Goal: Communication & Community: Ask a question

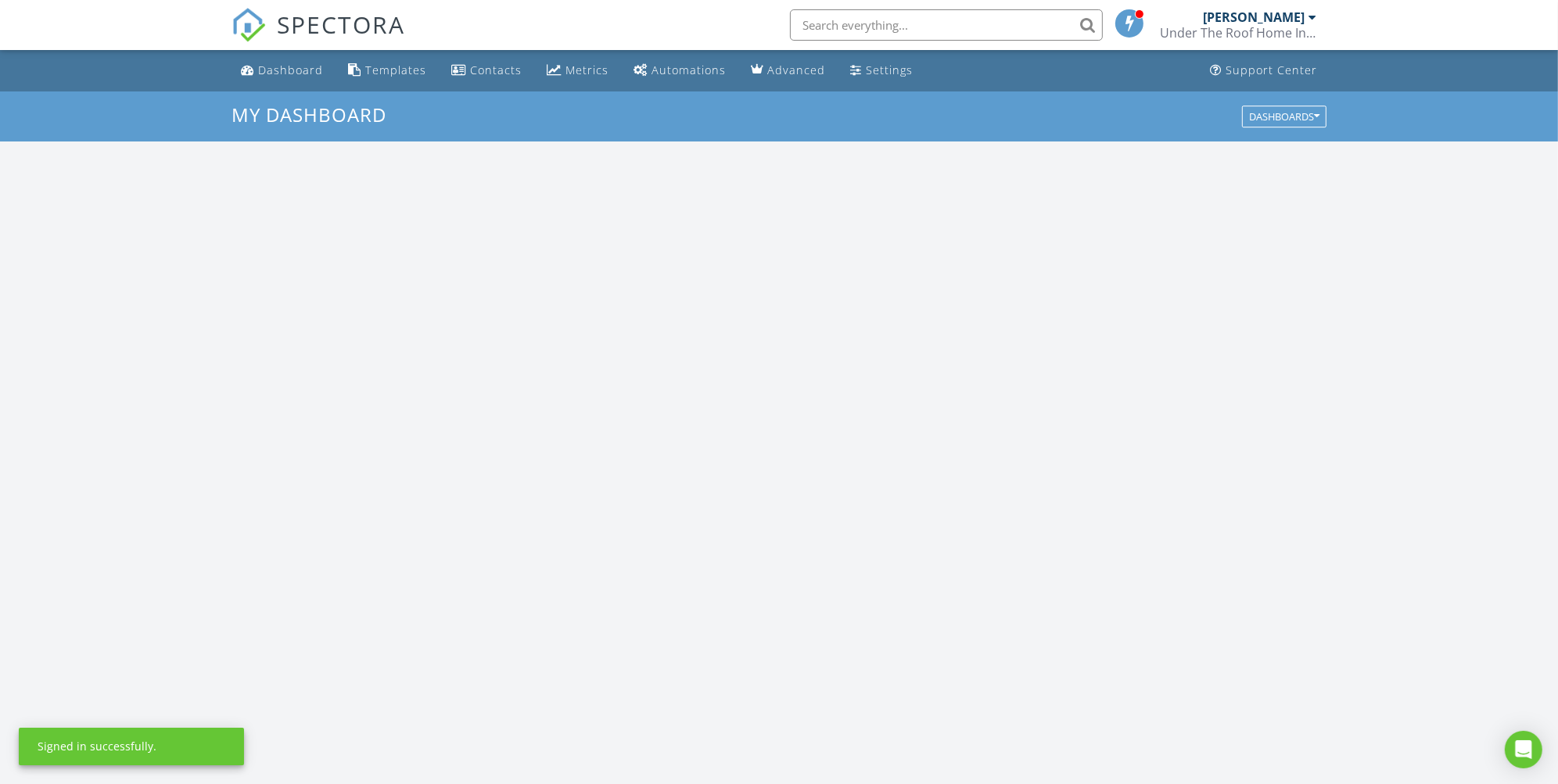
scroll to position [1450, 1585]
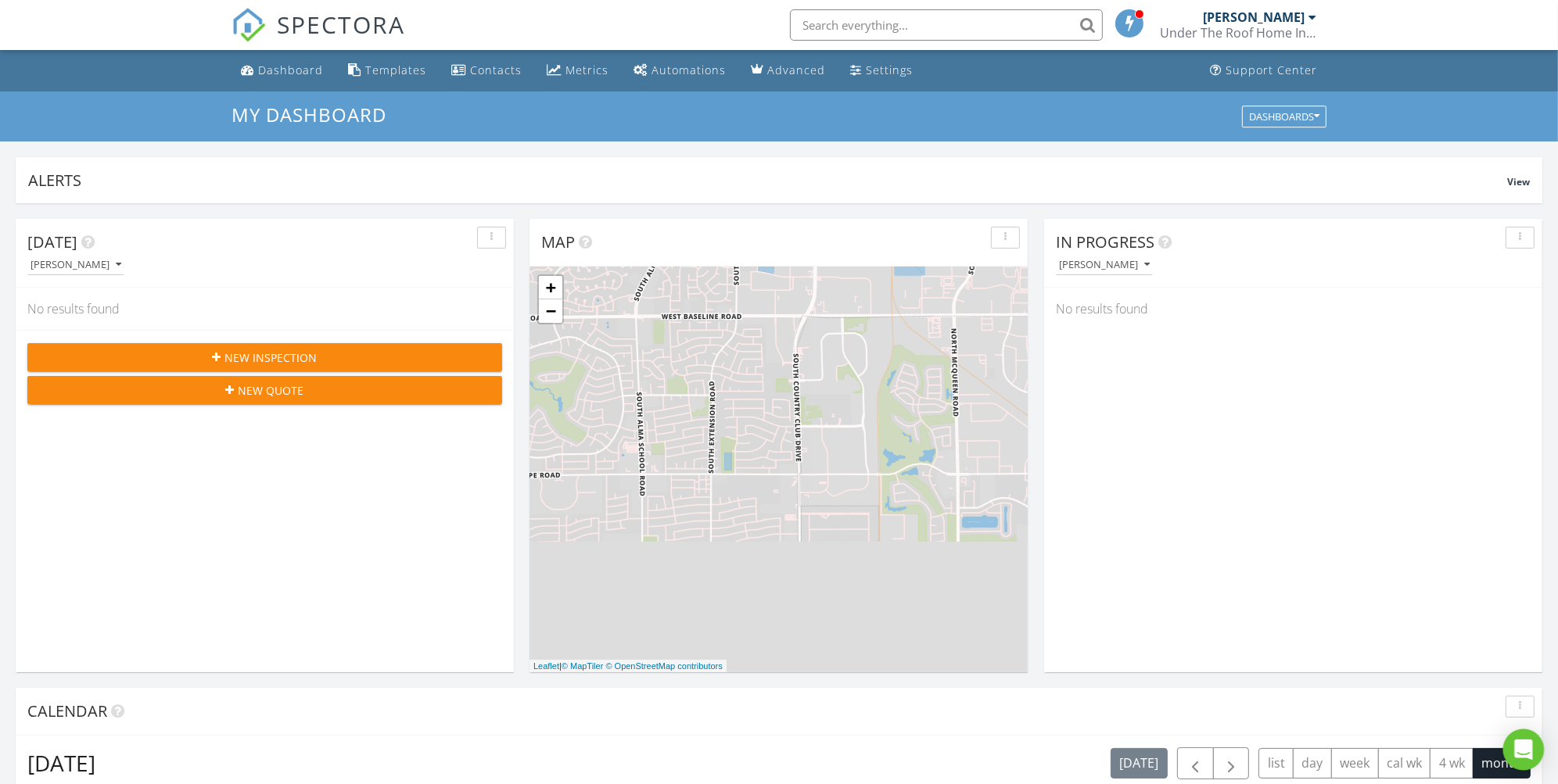
click at [1522, 746] on icon "Open Intercom Messenger" at bounding box center [1523, 750] width 18 height 20
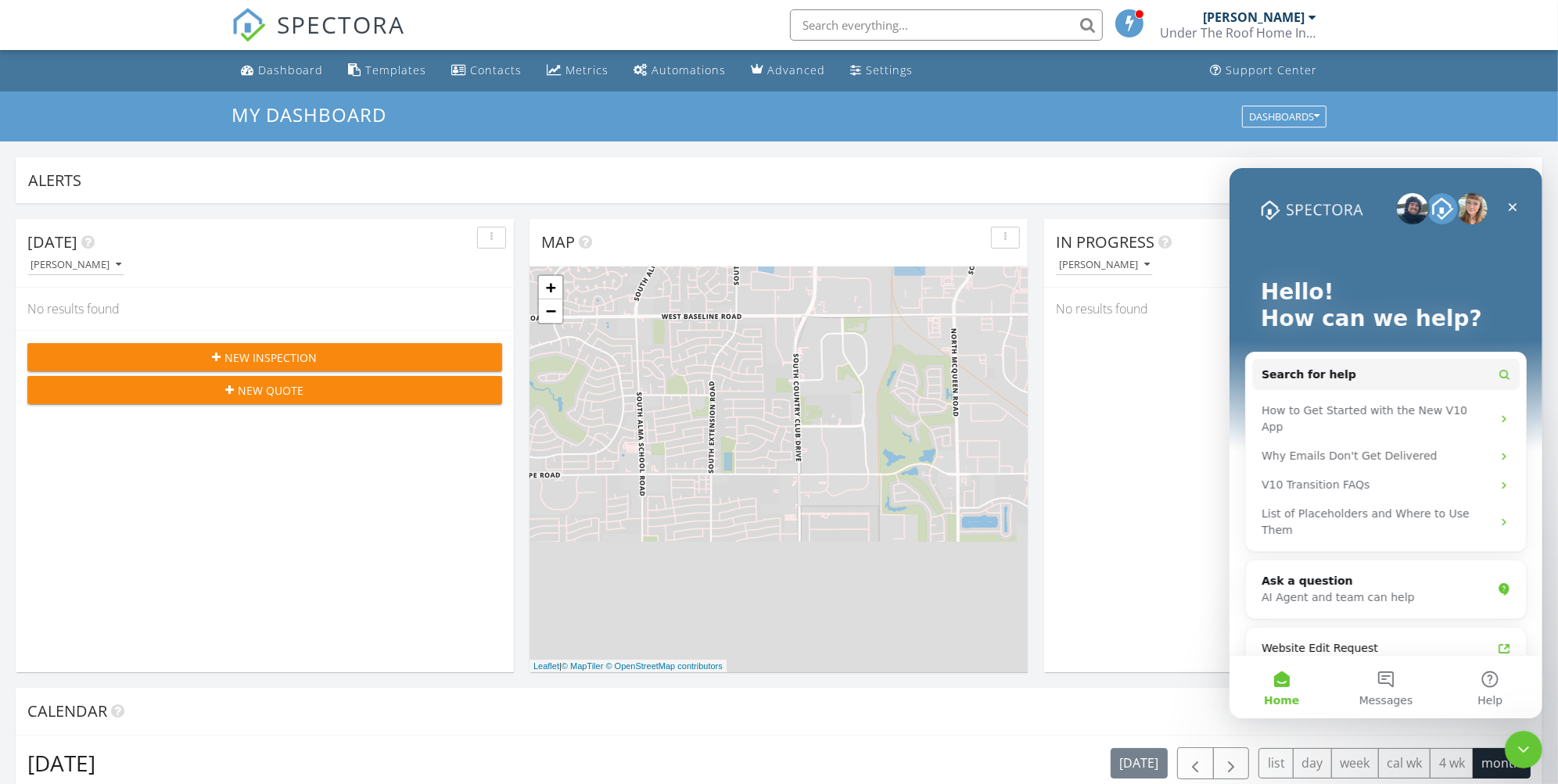
scroll to position [0, 0]
click at [1327, 374] on span "Search for help" at bounding box center [1308, 374] width 95 height 16
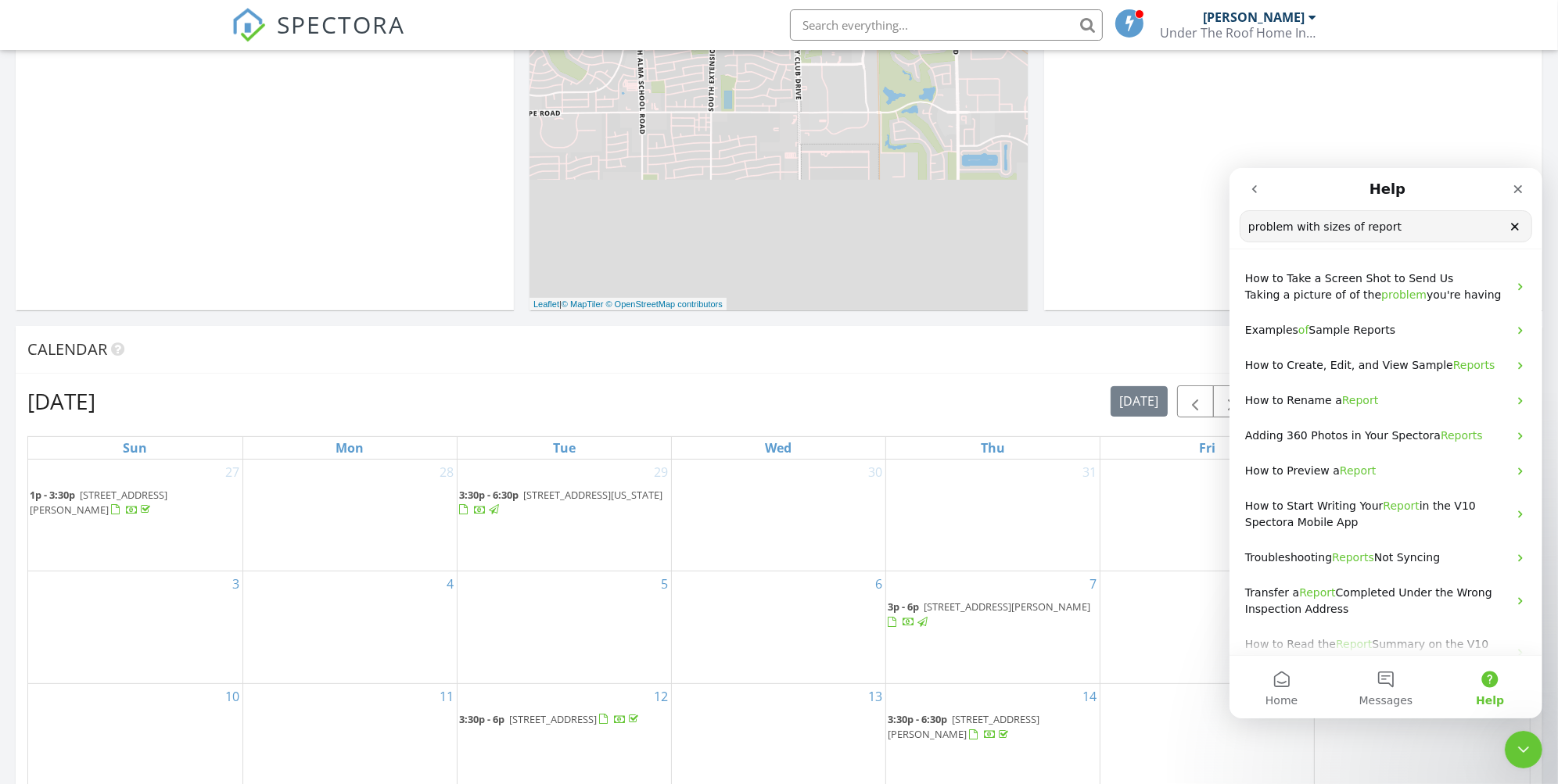
scroll to position [365, 0]
type input "problem with sizes of report"
click at [1485, 681] on button "Help" at bounding box center [1489, 687] width 104 height 63
click at [1521, 744] on icon "Close Intercom Messenger" at bounding box center [1521, 748] width 19 height 19
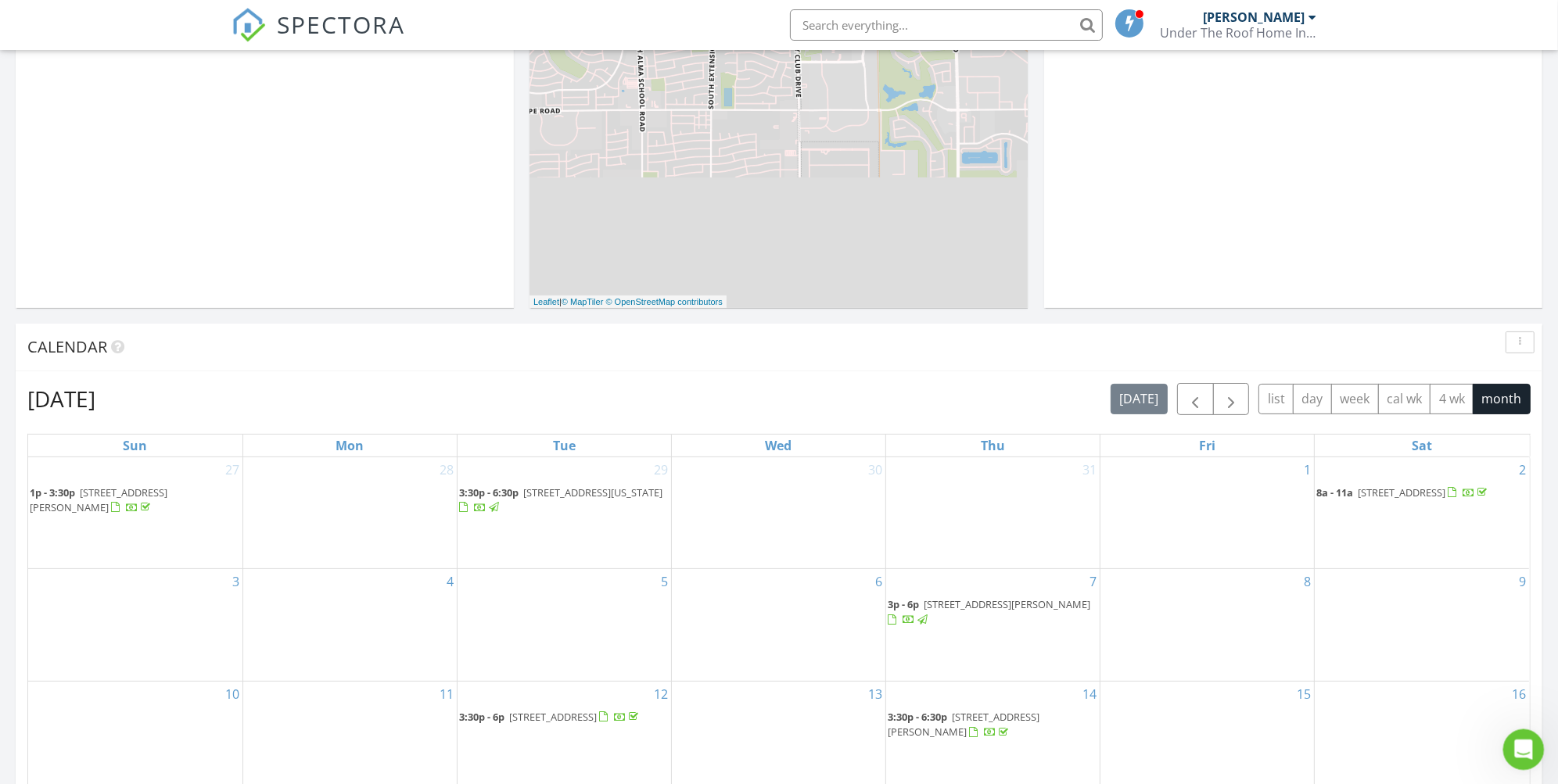
scroll to position [0, 0]
click at [1521, 744] on icon "Open Intercom Messenger" at bounding box center [1521, 748] width 11 height 13
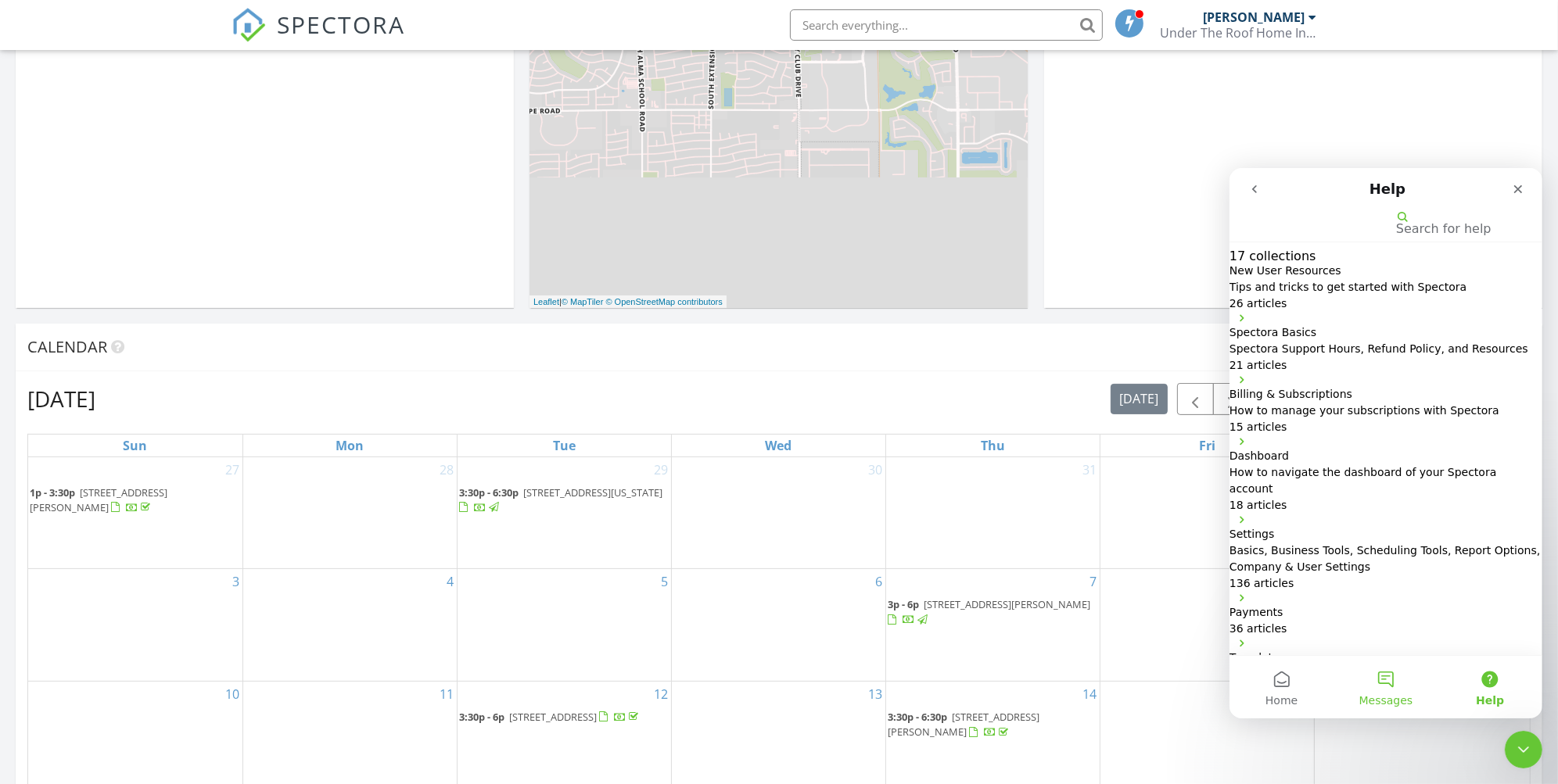
click at [1392, 684] on button "Messages" at bounding box center [1385, 687] width 104 height 63
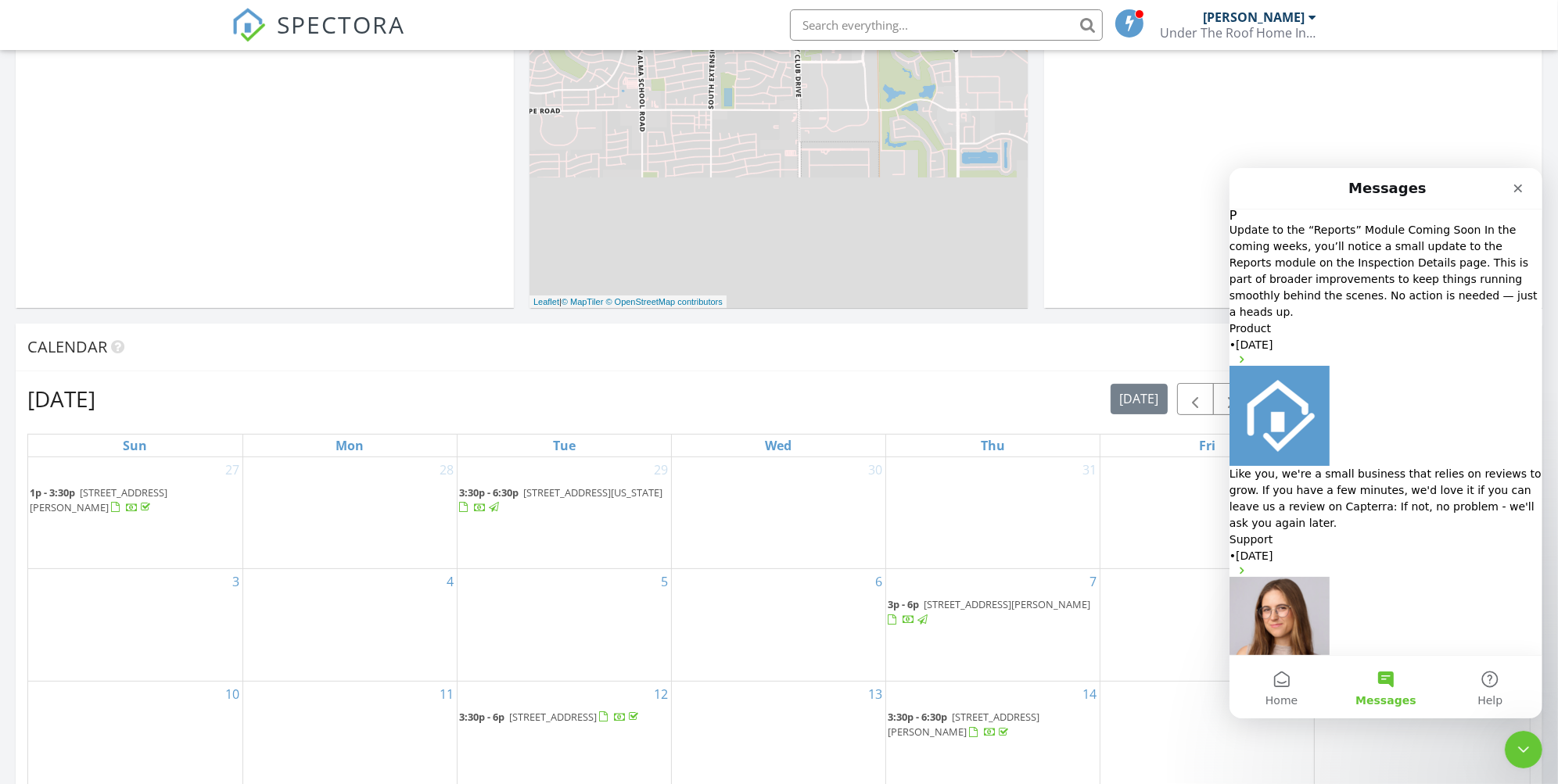
click at [1321, 718] on button "Ask a question" at bounding box center [1275, 731] width 93 height 25
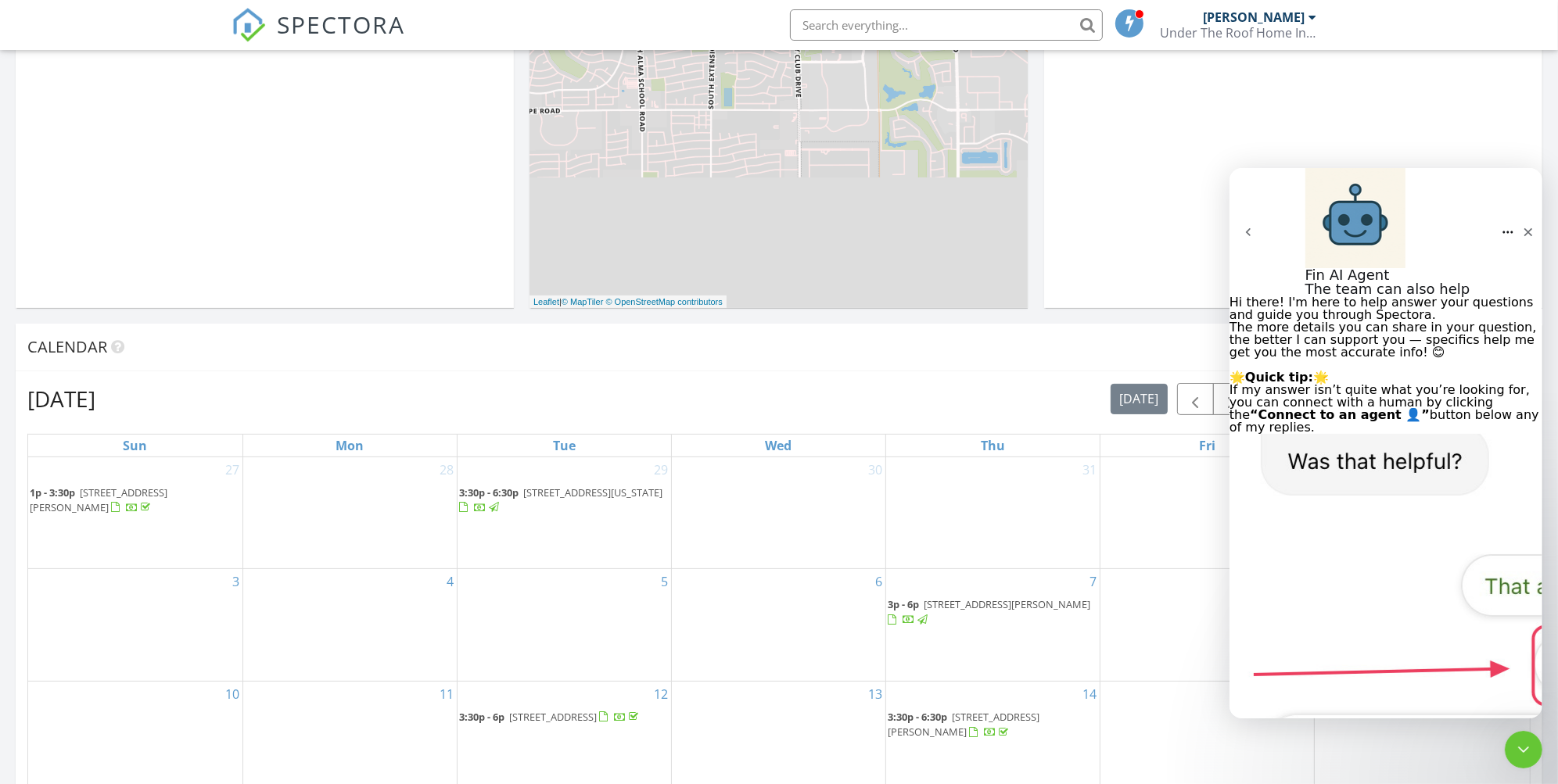
type textarea "I have agents complaints about the size of my reports when they download them. …"
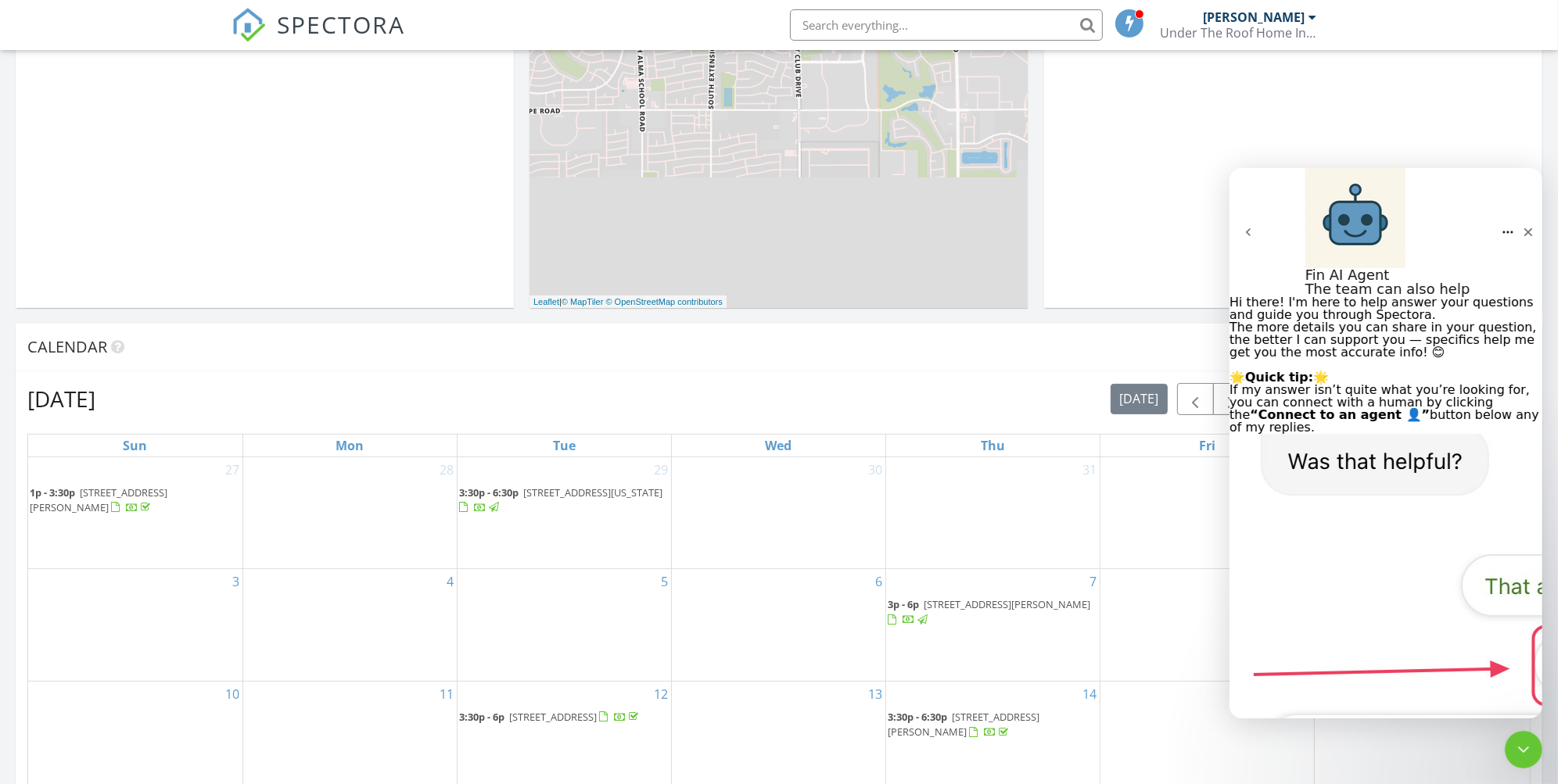
type textarea "I haven't made changes to the way I do my reports. I don't use video"
type textarea "T"
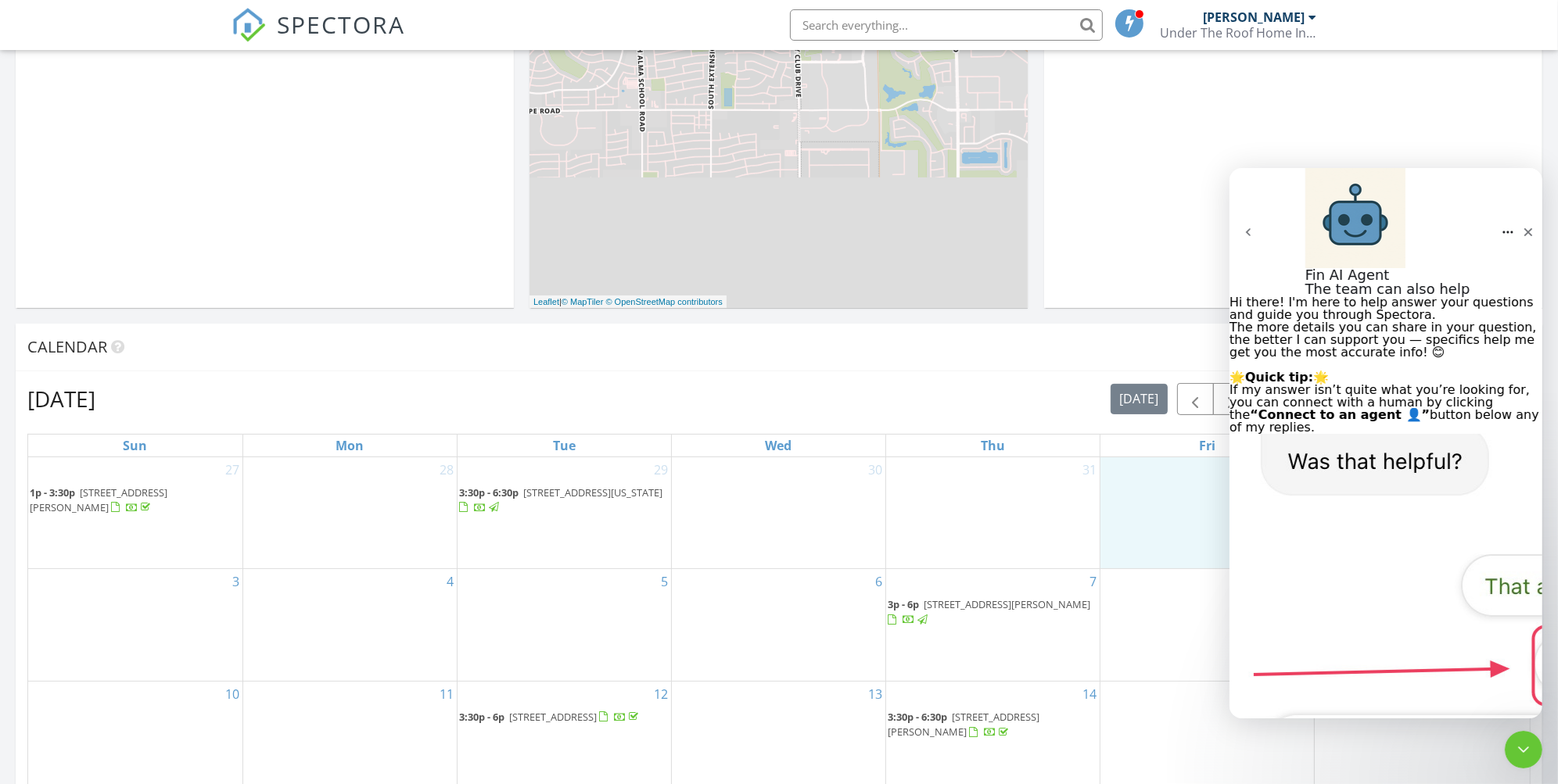
click at [1103, 551] on div "1" at bounding box center [1207, 514] width 213 height 111
click at [1193, 401] on span "button" at bounding box center [1195, 400] width 19 height 19
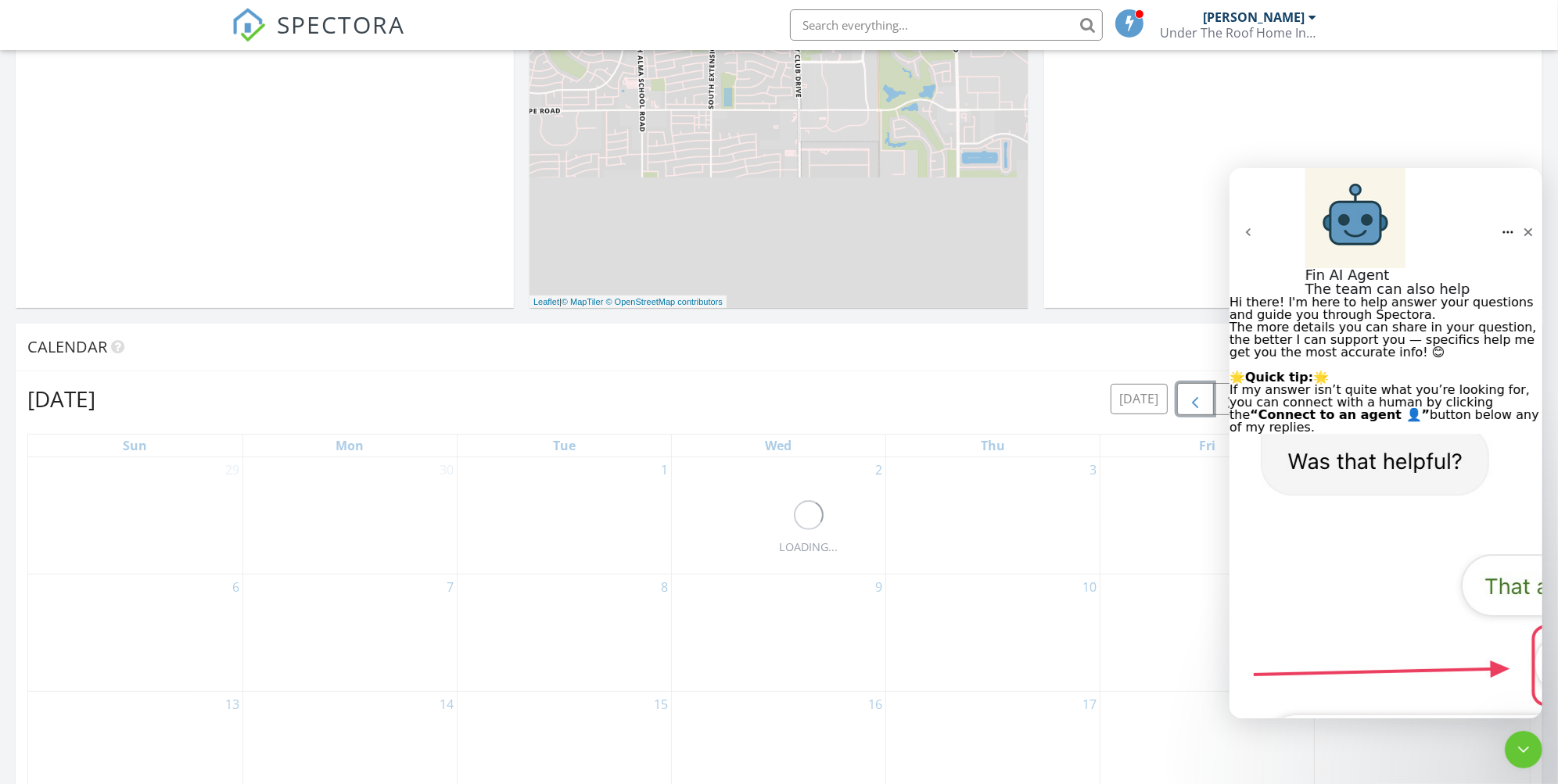
click at [1193, 401] on span "button" at bounding box center [1195, 400] width 19 height 19
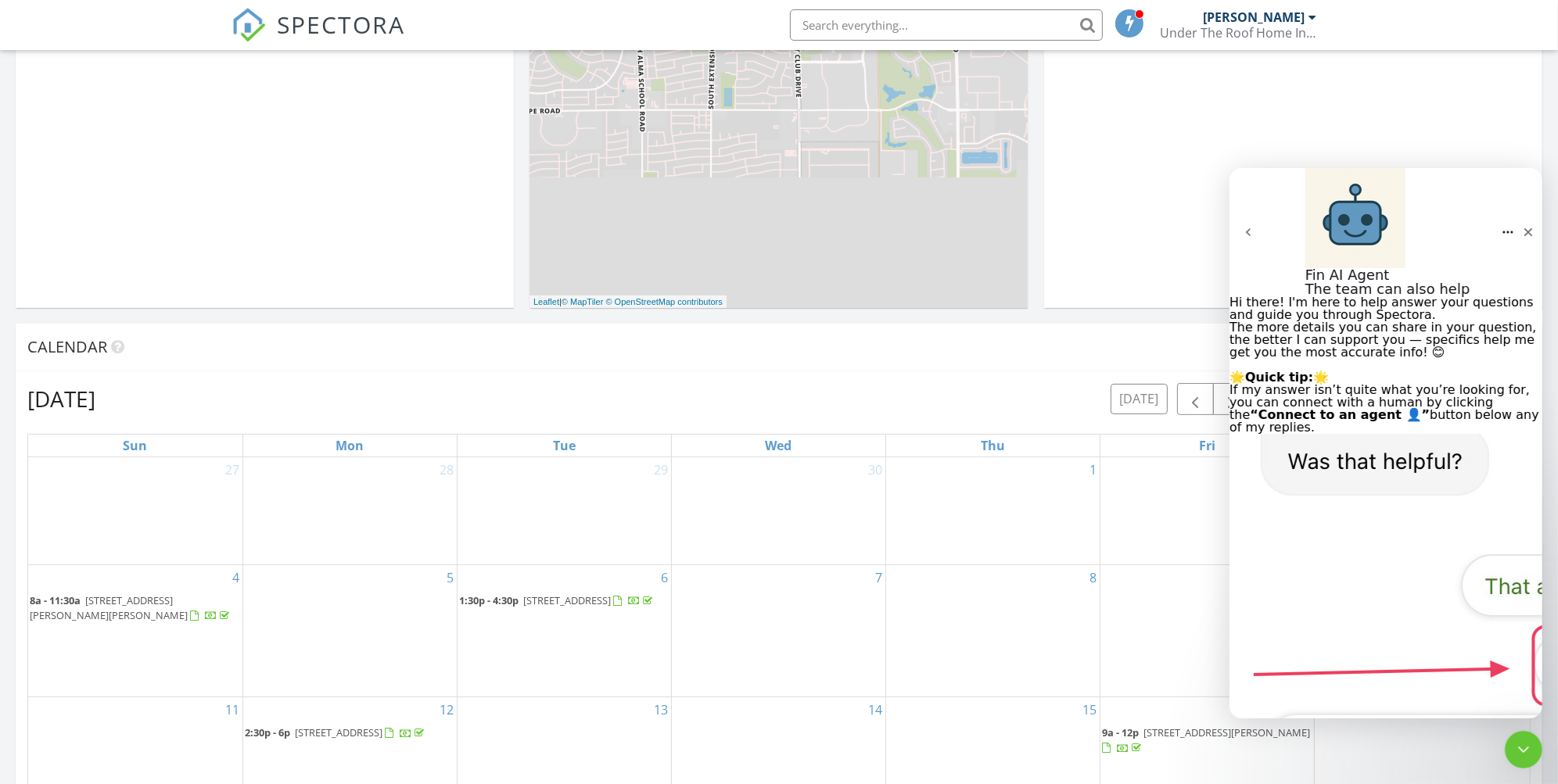
type textarea "you can compare the report I did [DATE] to the report I did on [DATE] - [STREET…"
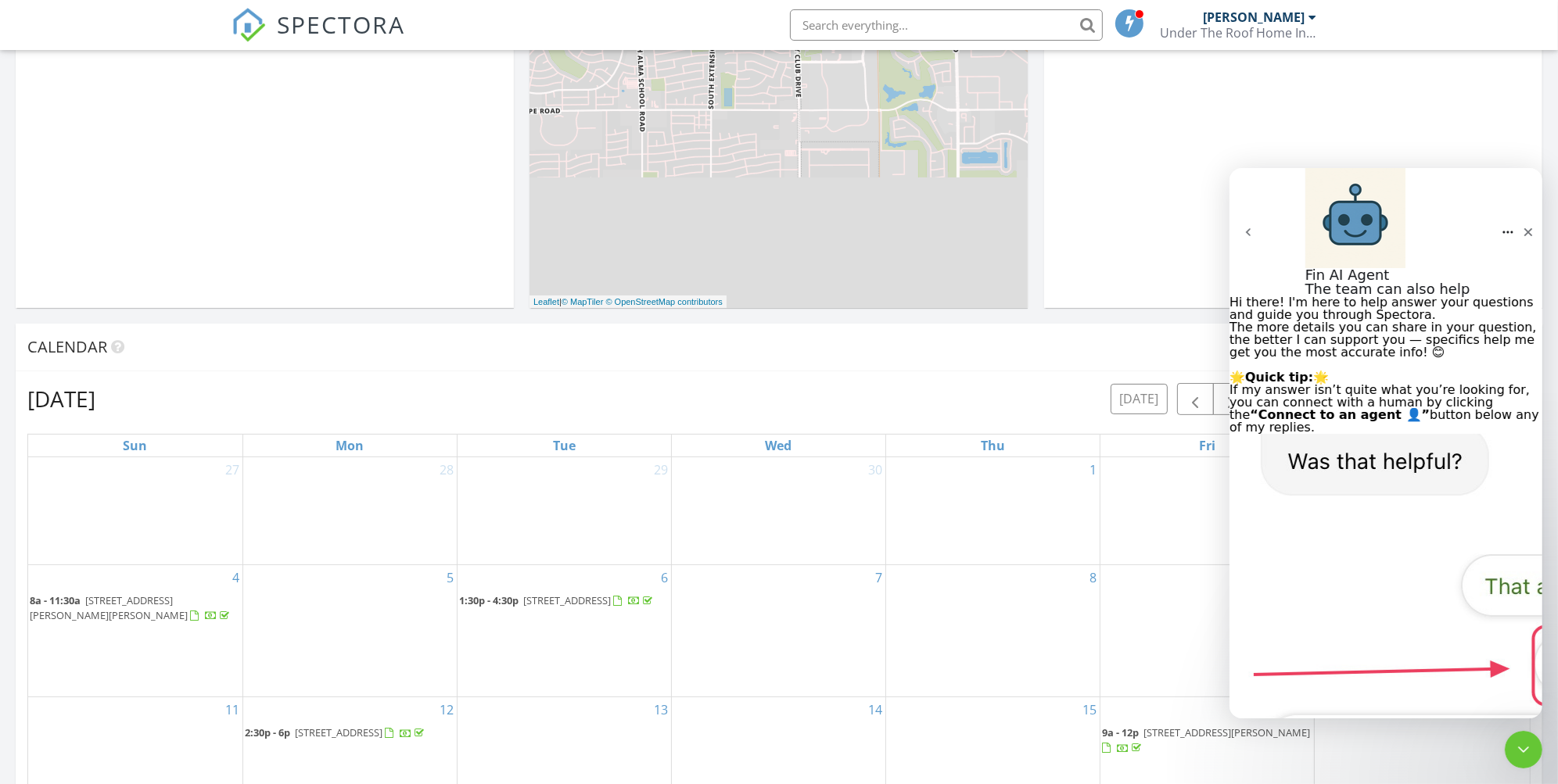
type textarea "Nothing has changed in the number of photos or comments. If I was try the rebui…"
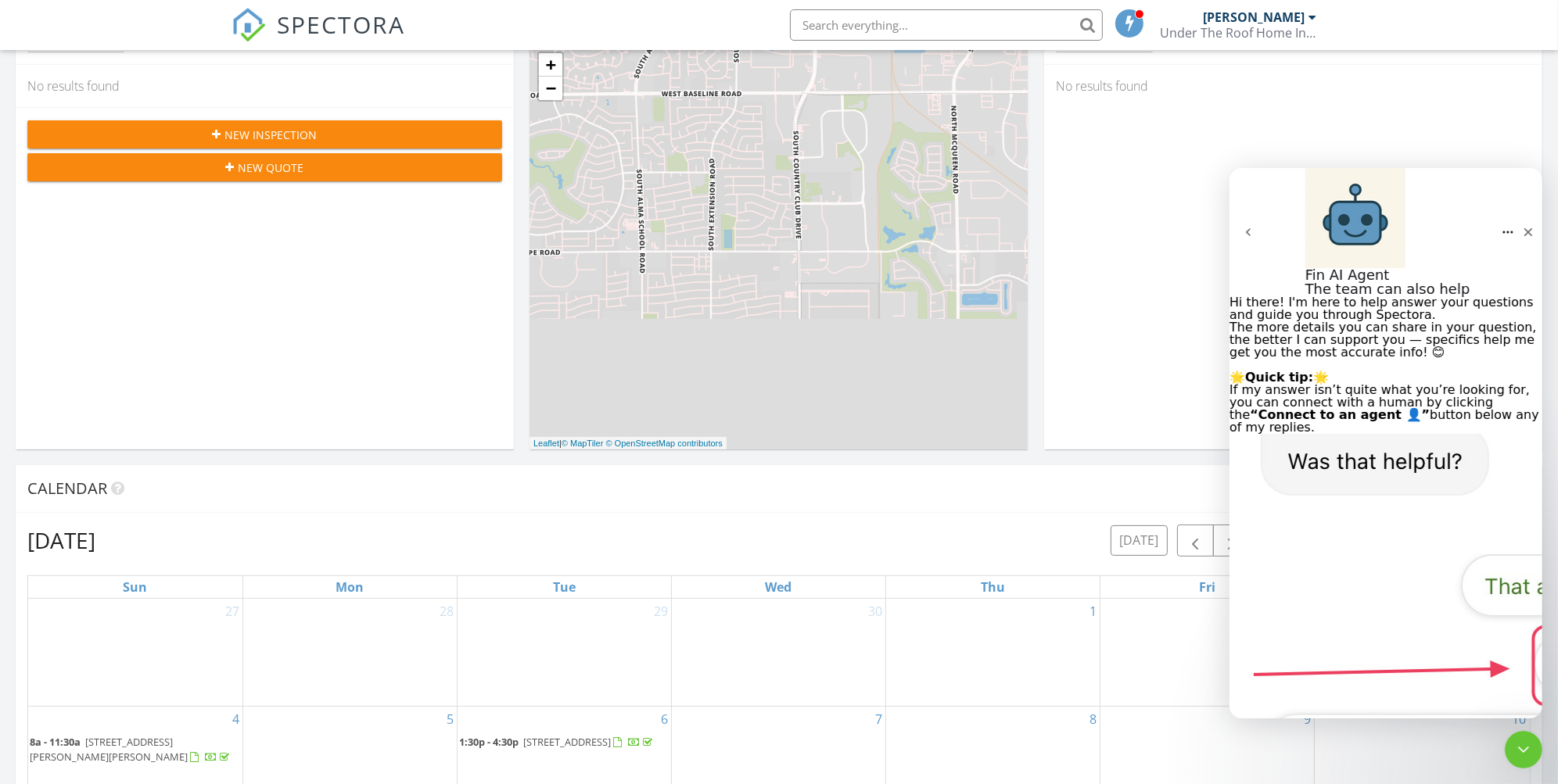
scroll to position [200, 0]
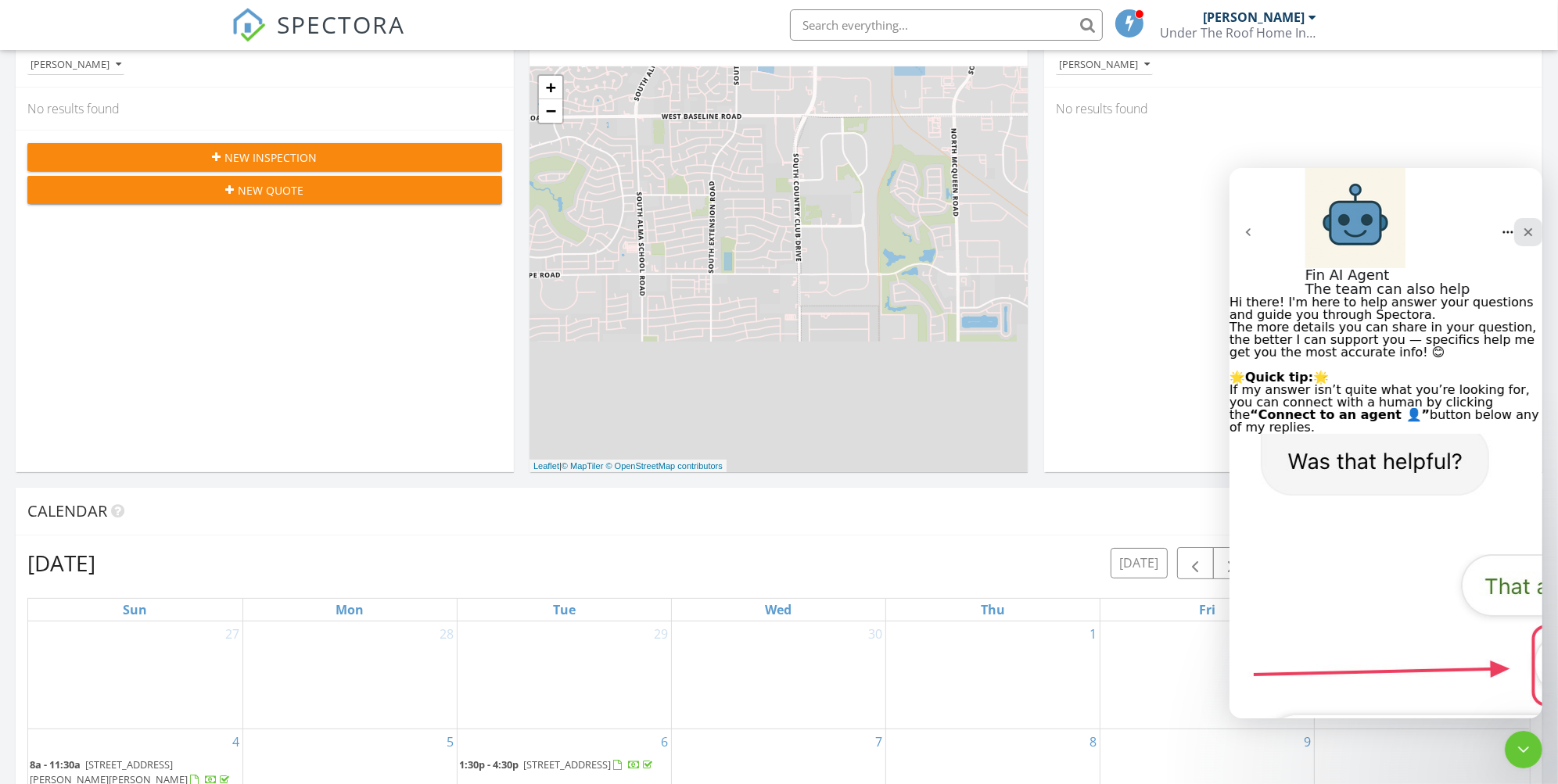
click at [1523, 227] on icon "Close" at bounding box center [1527, 231] width 9 height 9
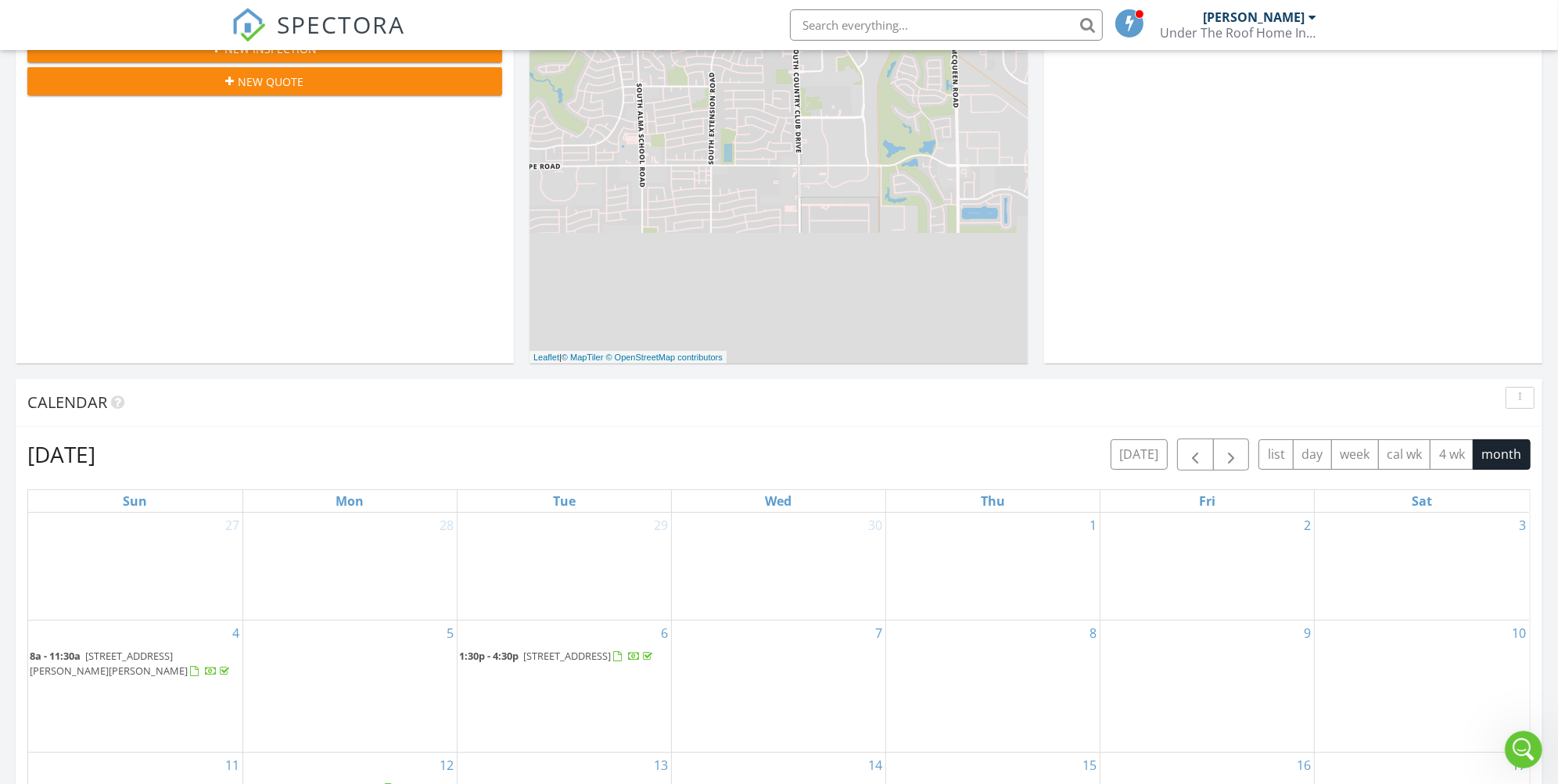
scroll to position [311, 0]
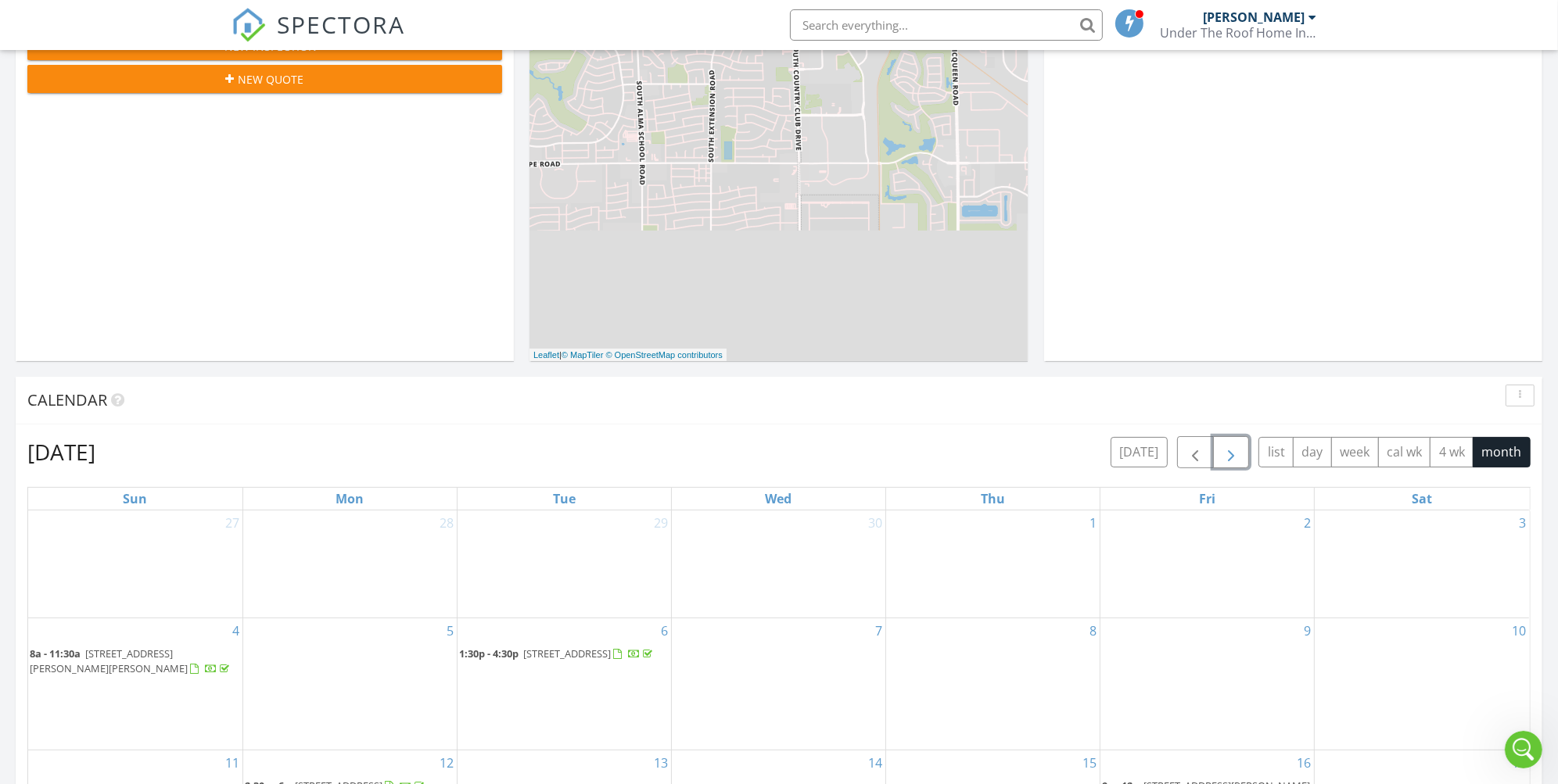
click at [1226, 452] on span "button" at bounding box center [1231, 453] width 19 height 19
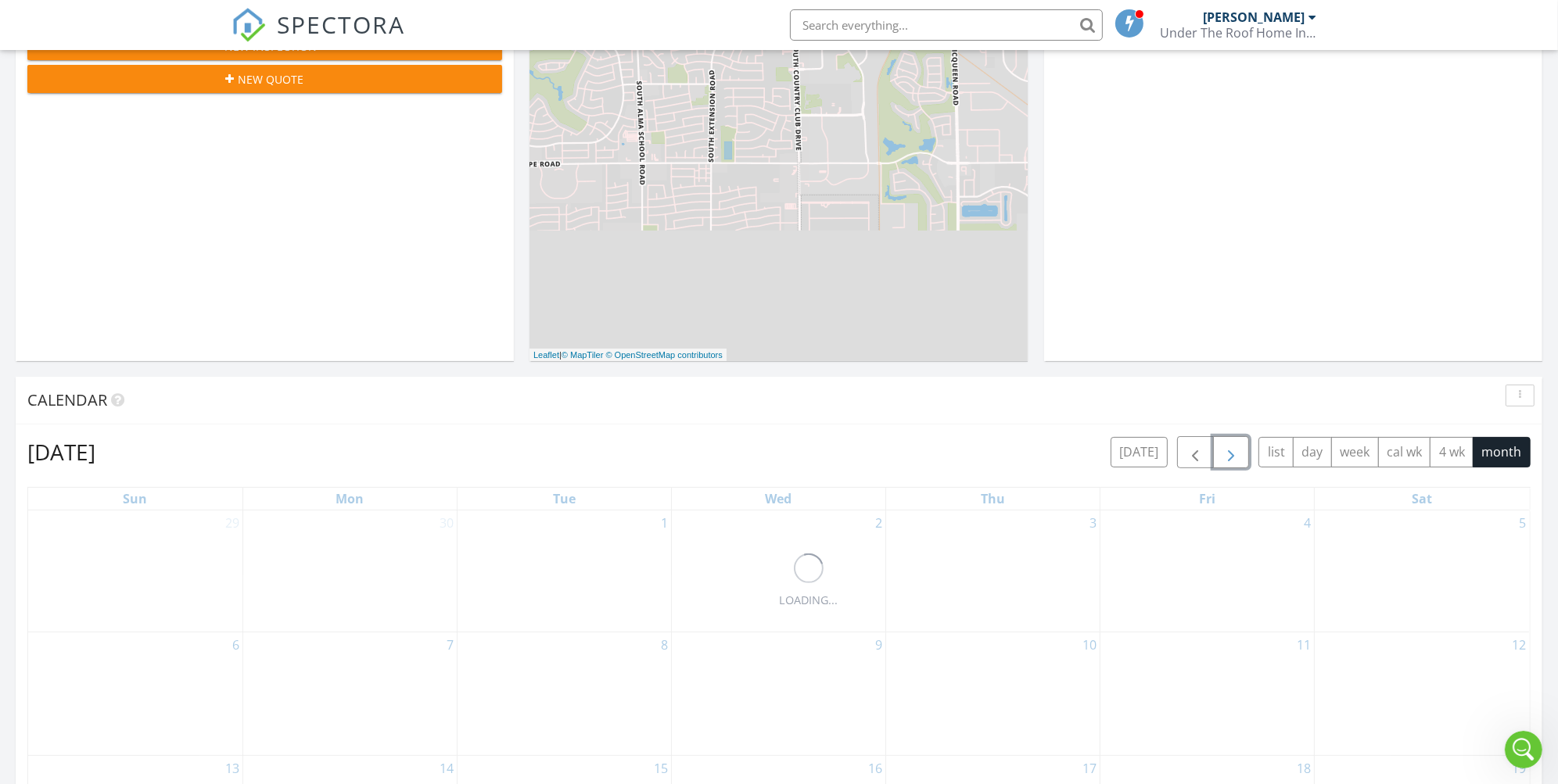
click at [1226, 452] on span "button" at bounding box center [1231, 453] width 19 height 19
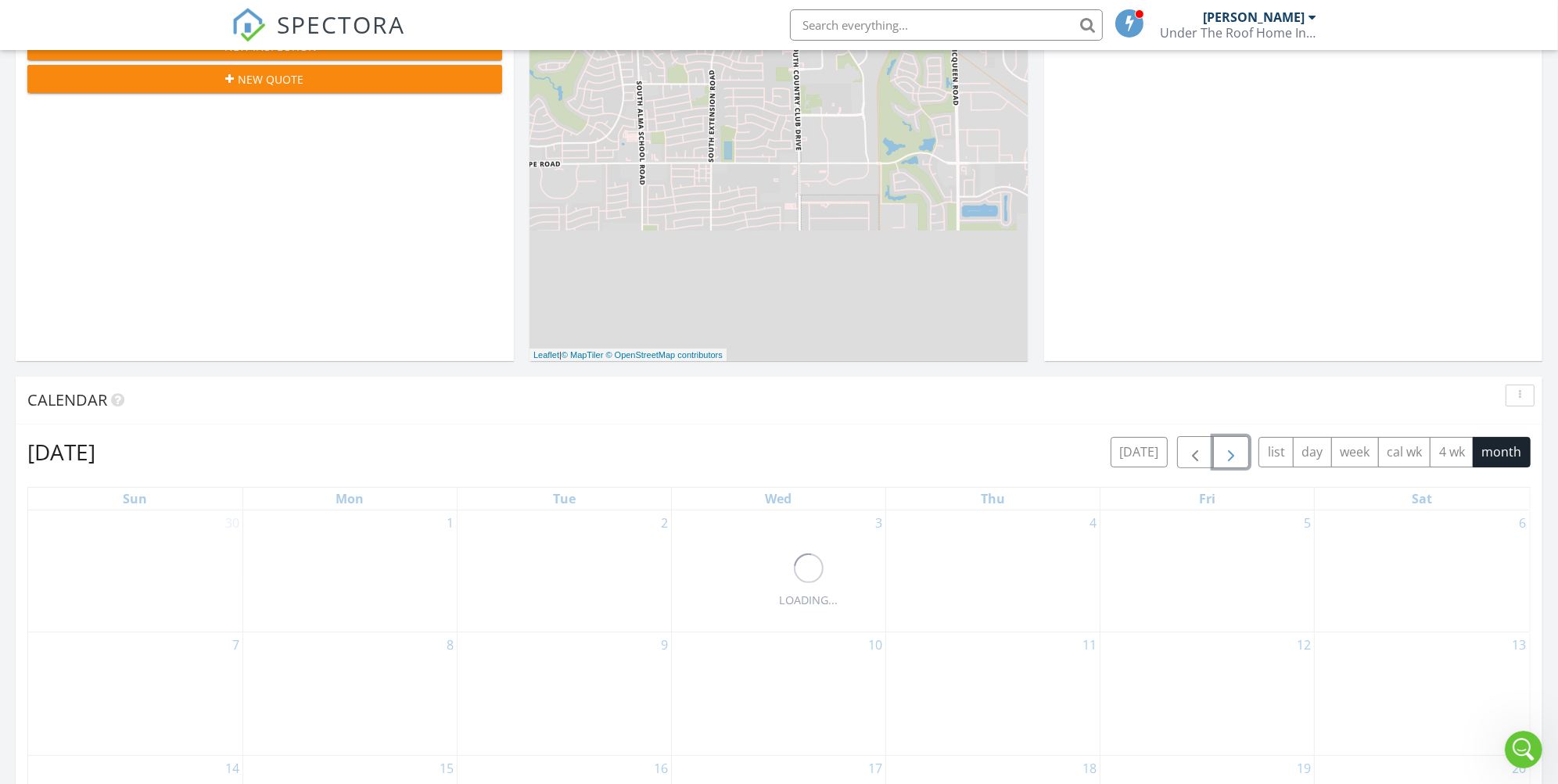
click at [1226, 452] on span "button" at bounding box center [1231, 453] width 19 height 19
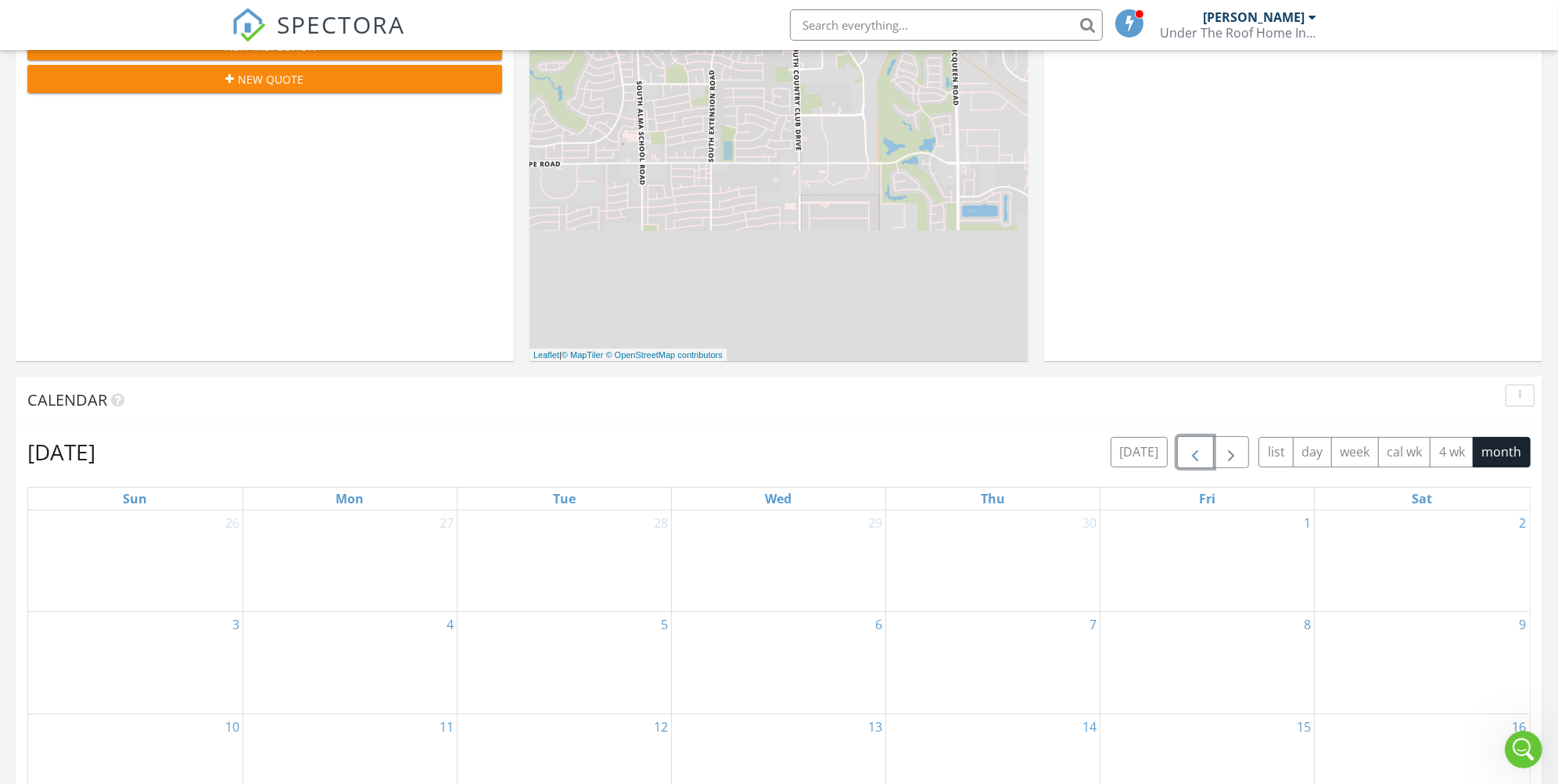
click at [1198, 456] on span "button" at bounding box center [1195, 453] width 19 height 19
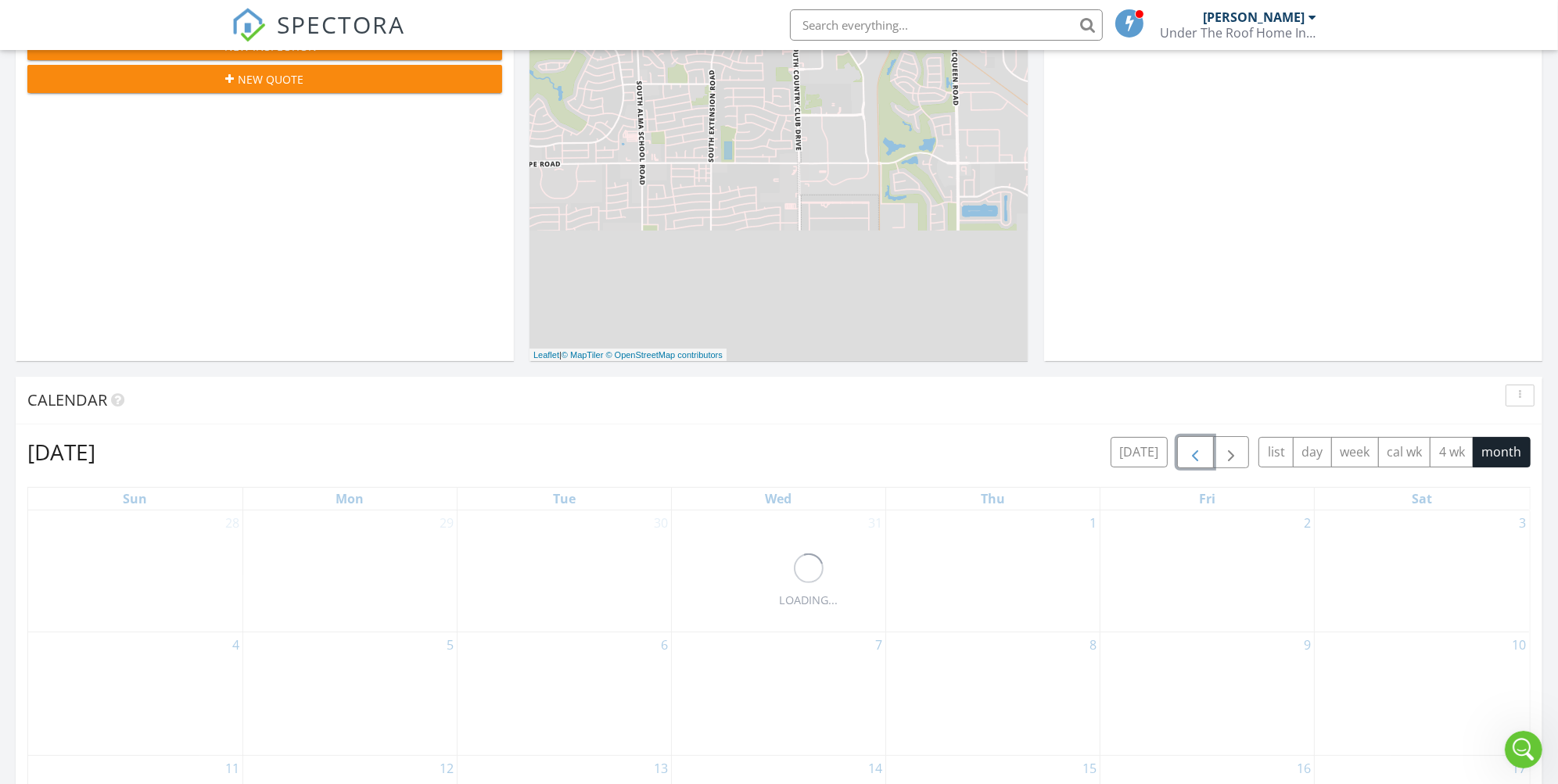
click at [1198, 456] on span "button" at bounding box center [1195, 453] width 19 height 19
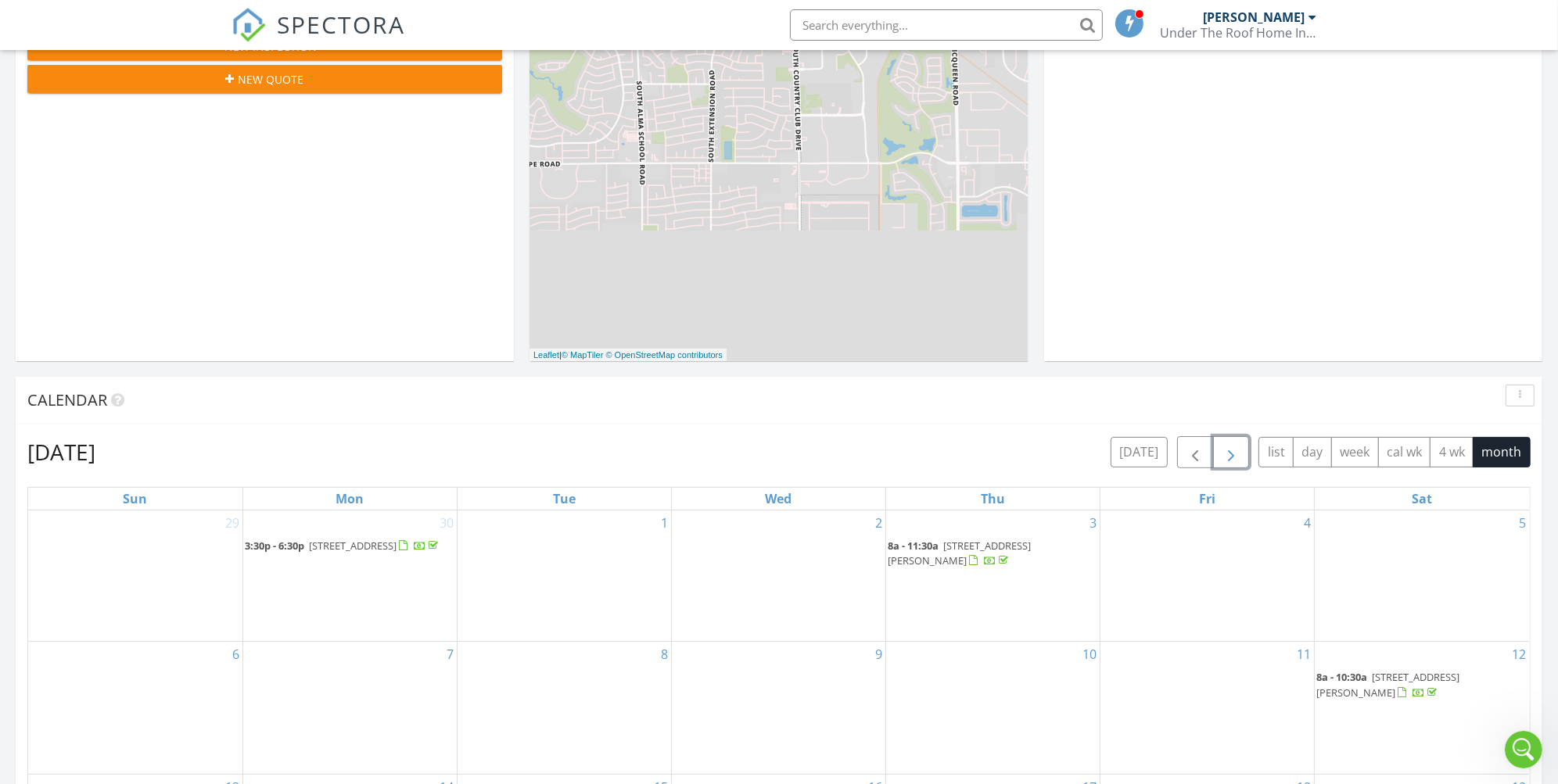
click at [1237, 460] on span "button" at bounding box center [1231, 453] width 19 height 19
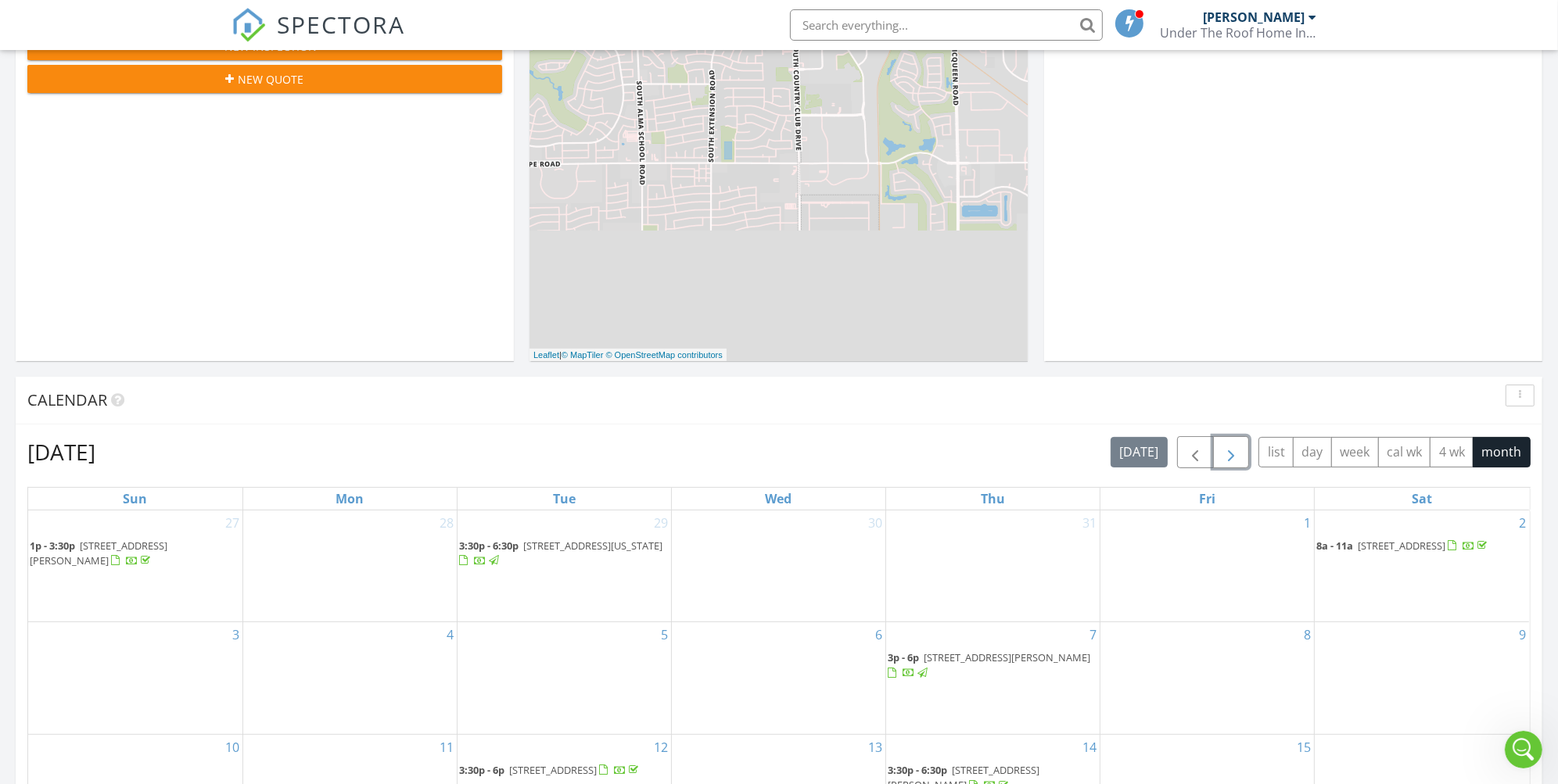
drag, startPoint x: 1237, startPoint y: 460, endPoint x: 1191, endPoint y: 530, distance: 83.8
click at [1191, 530] on div "[DATE] [DATE] list day week cal wk 4 wk month Sun Mon Tue Wed Thu Fri Sat 27 1p…" at bounding box center [779, 781] width 1503 height 688
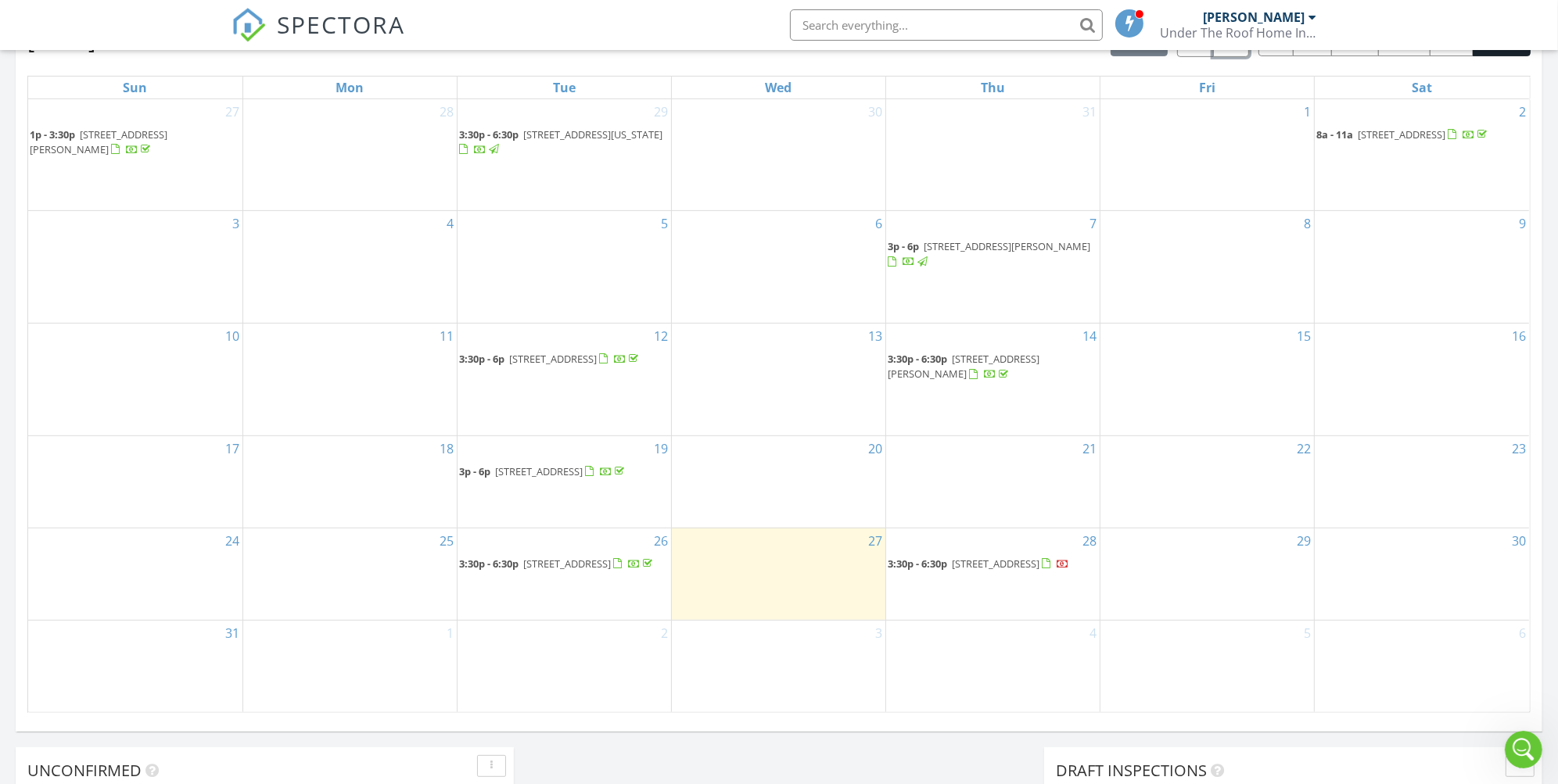
scroll to position [740, 0]
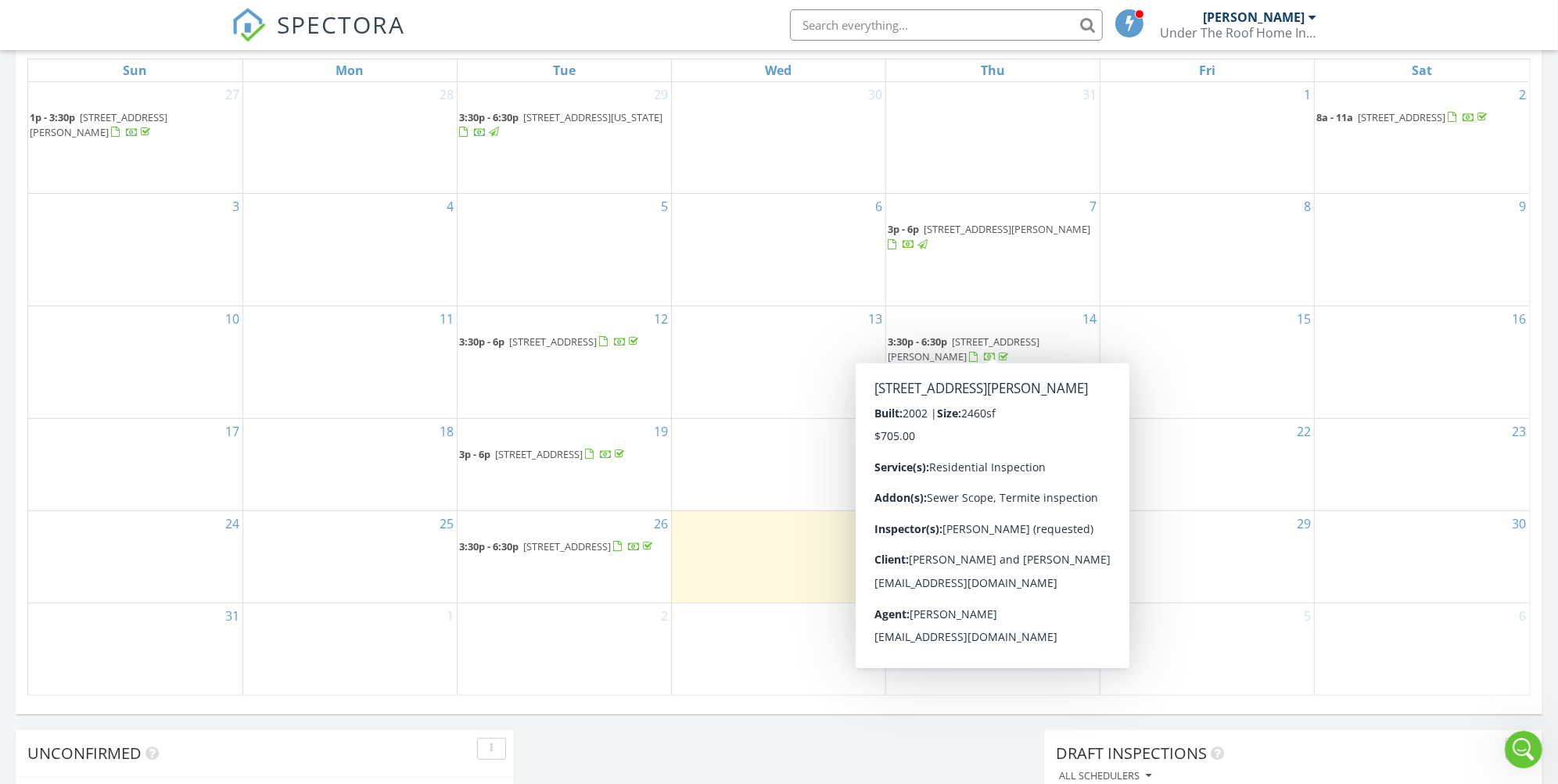
click at [1035, 335] on span "[STREET_ADDRESS][PERSON_NAME]" at bounding box center [964, 349] width 152 height 29
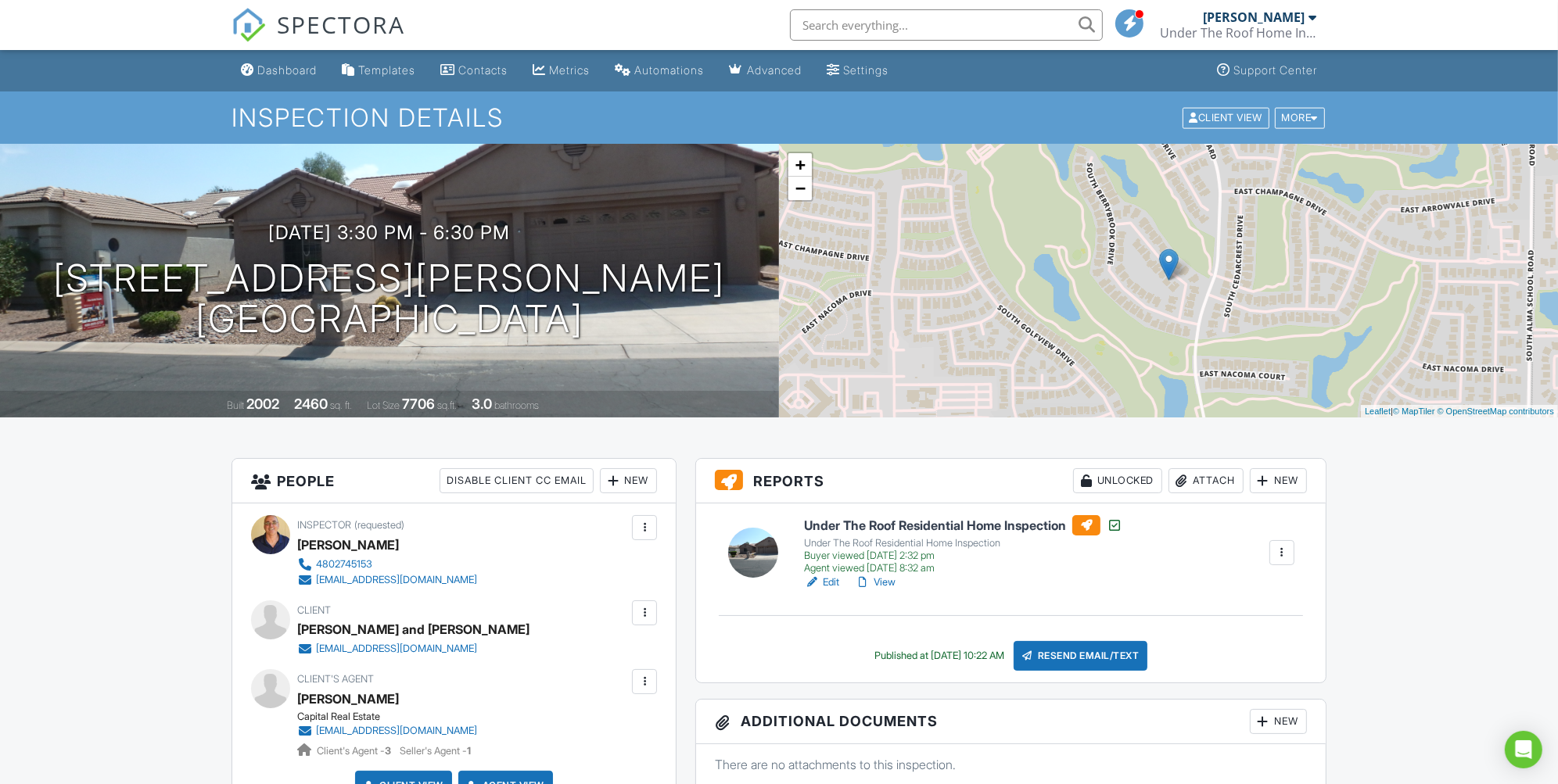
click at [879, 575] on link "View" at bounding box center [875, 583] width 41 height 16
click at [1295, 121] on div "More" at bounding box center [1300, 118] width 51 height 21
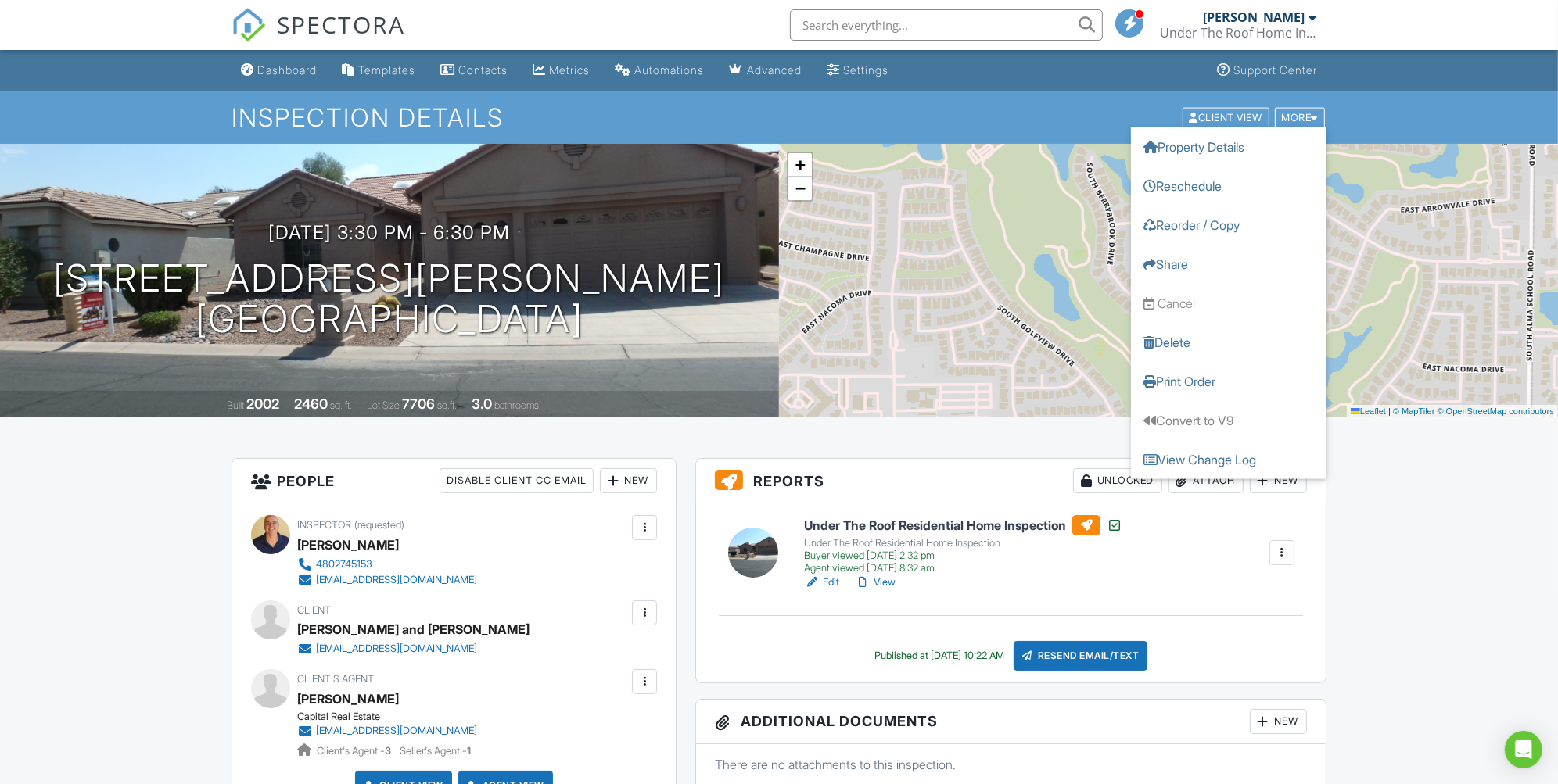
click at [829, 582] on link "Edit" at bounding box center [821, 583] width 35 height 16
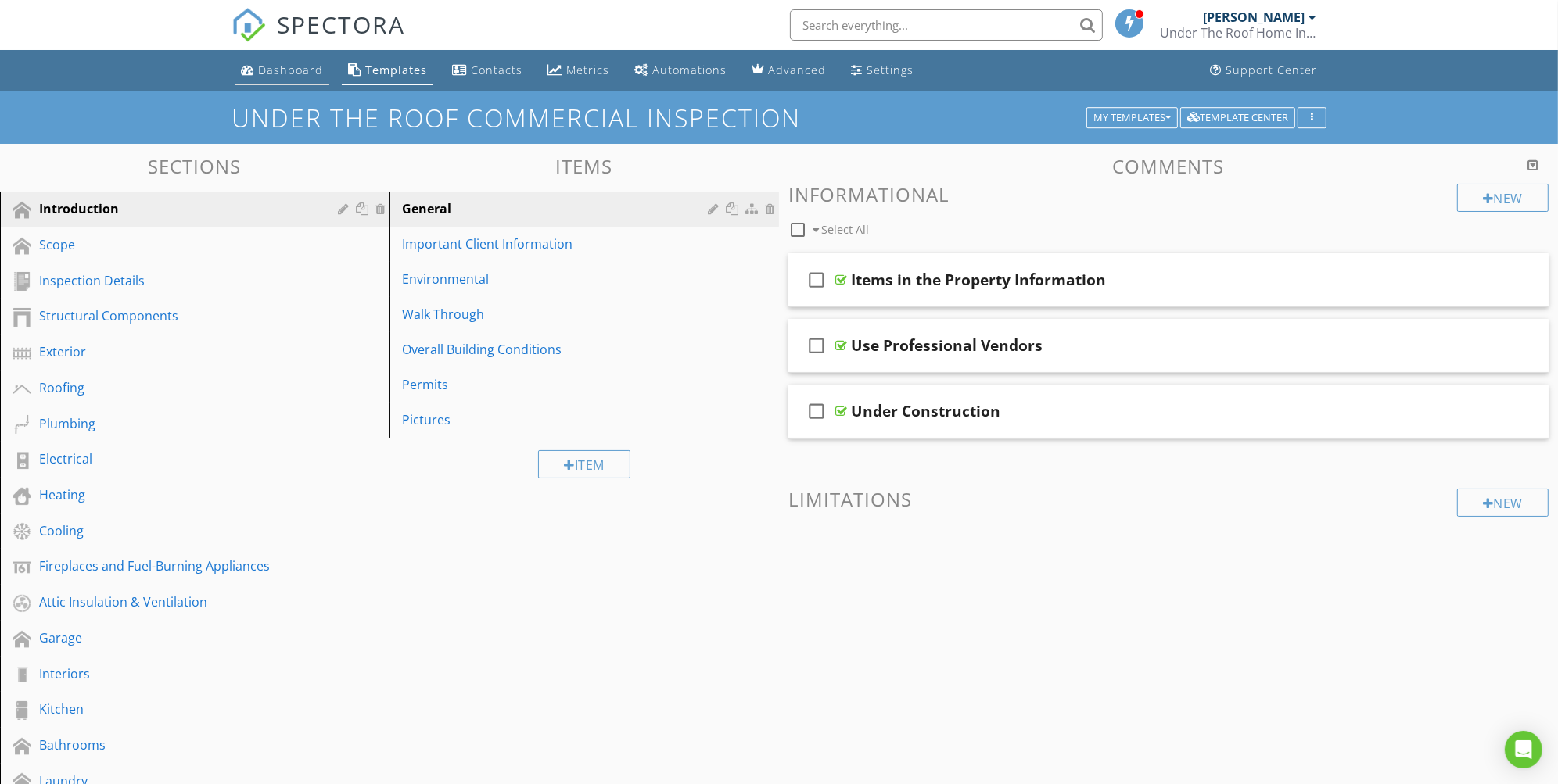
click at [293, 76] on div "Dashboard" at bounding box center [290, 70] width 65 height 15
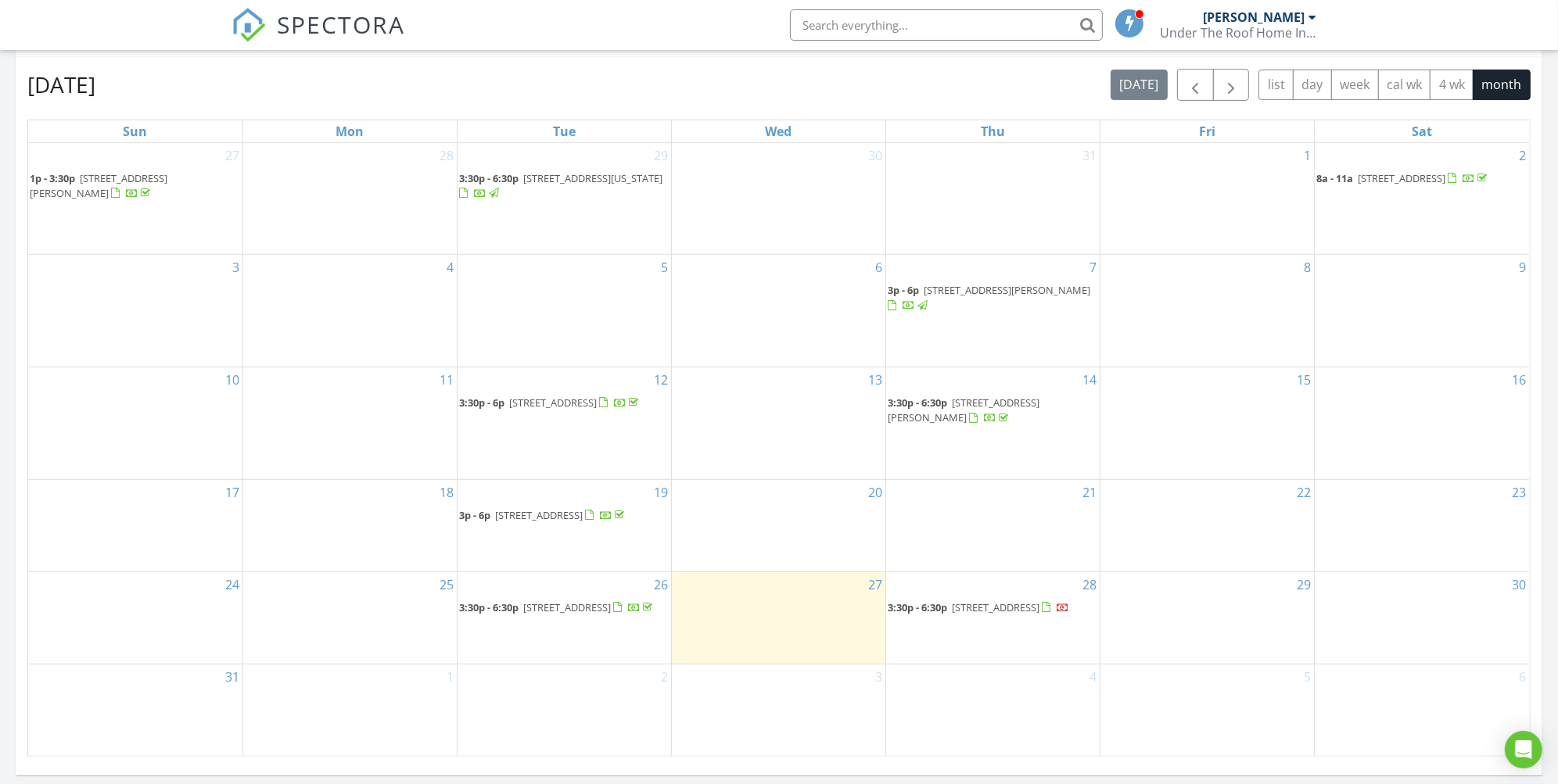
scroll to position [684, 0]
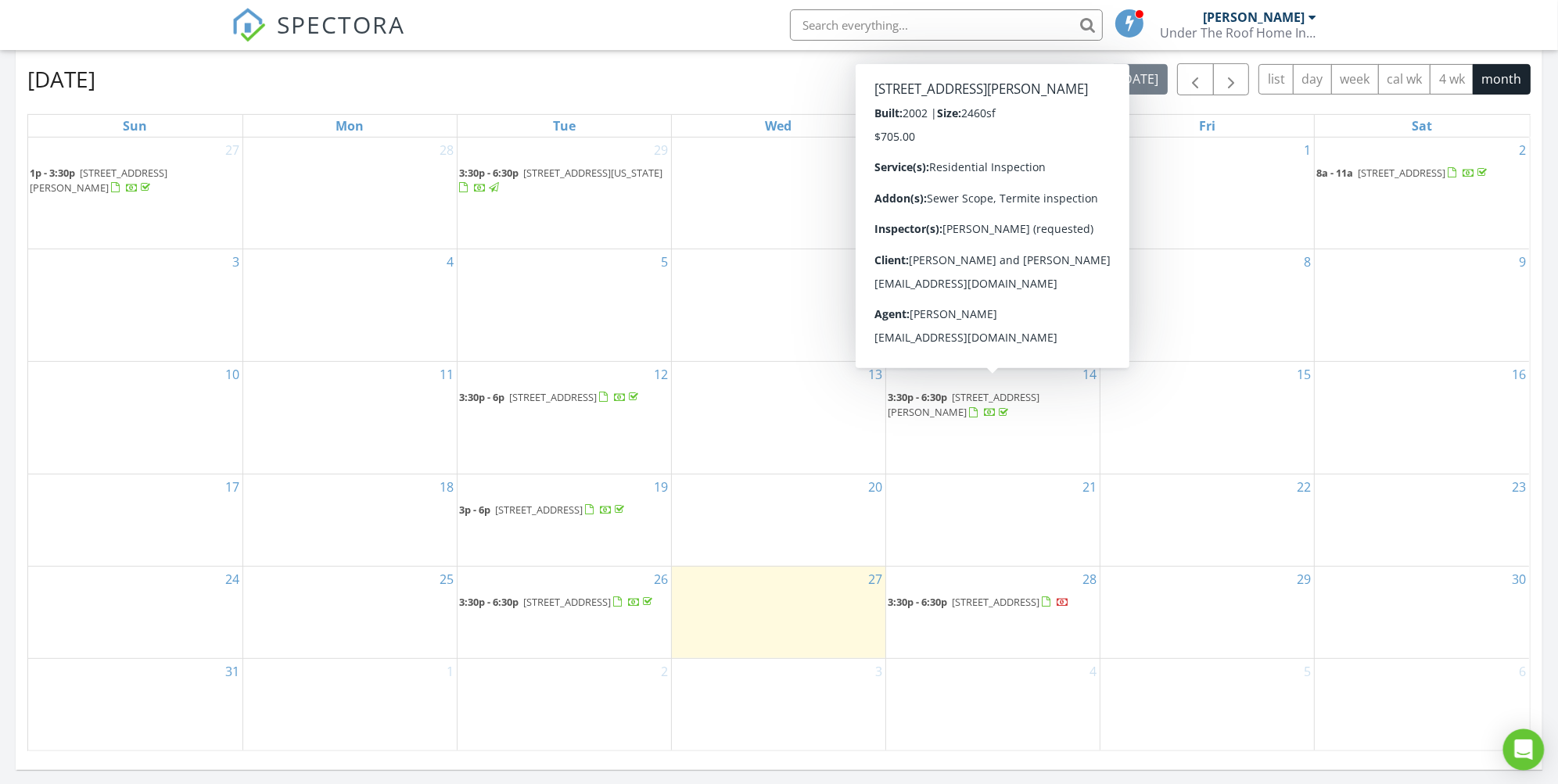
drag, startPoint x: 935, startPoint y: 387, endPoint x: 1516, endPoint y: 753, distance: 686.7
click at [1516, 753] on icon "Open Intercom Messenger" at bounding box center [1523, 750] width 18 height 20
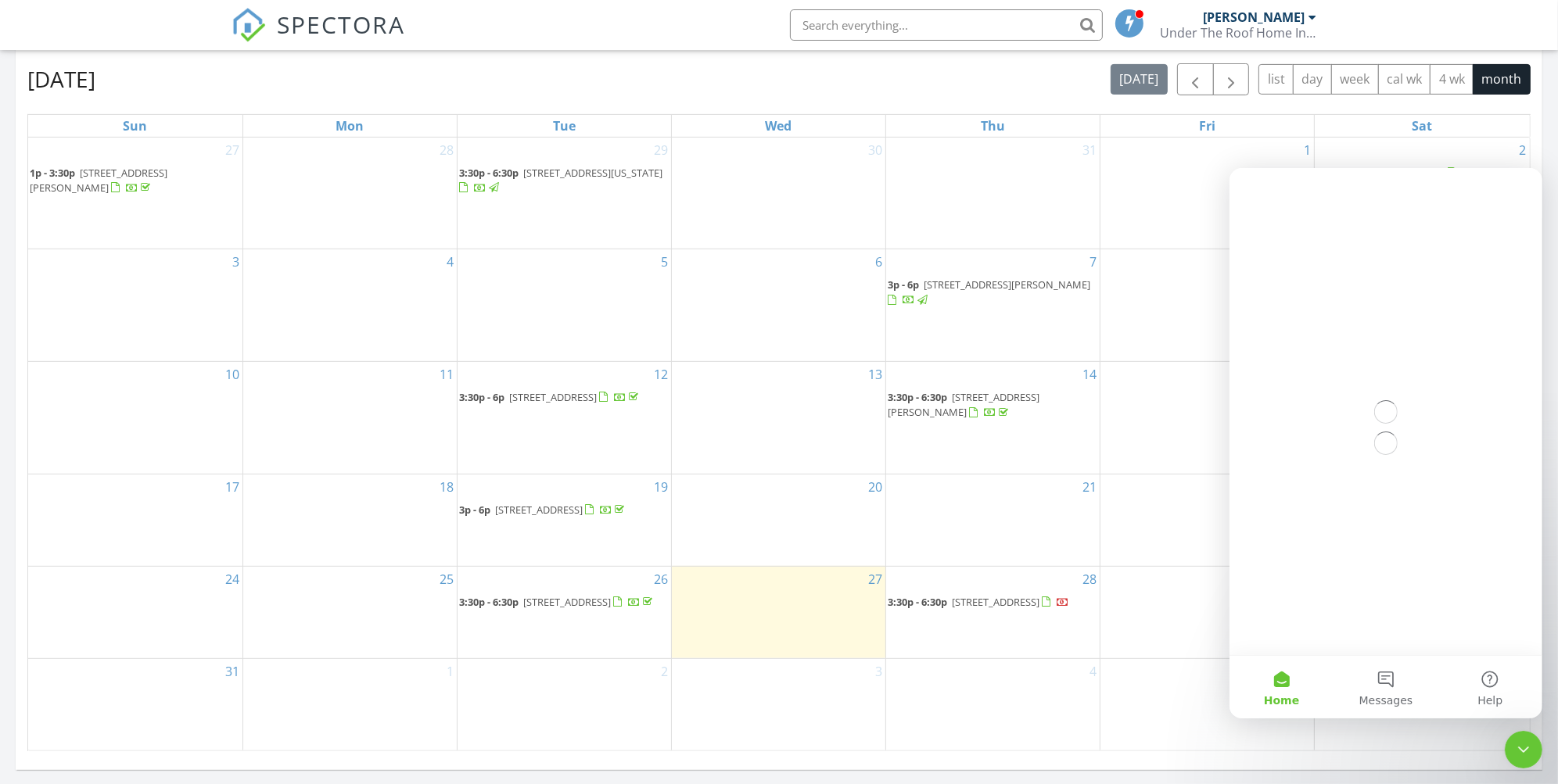
scroll to position [0, 0]
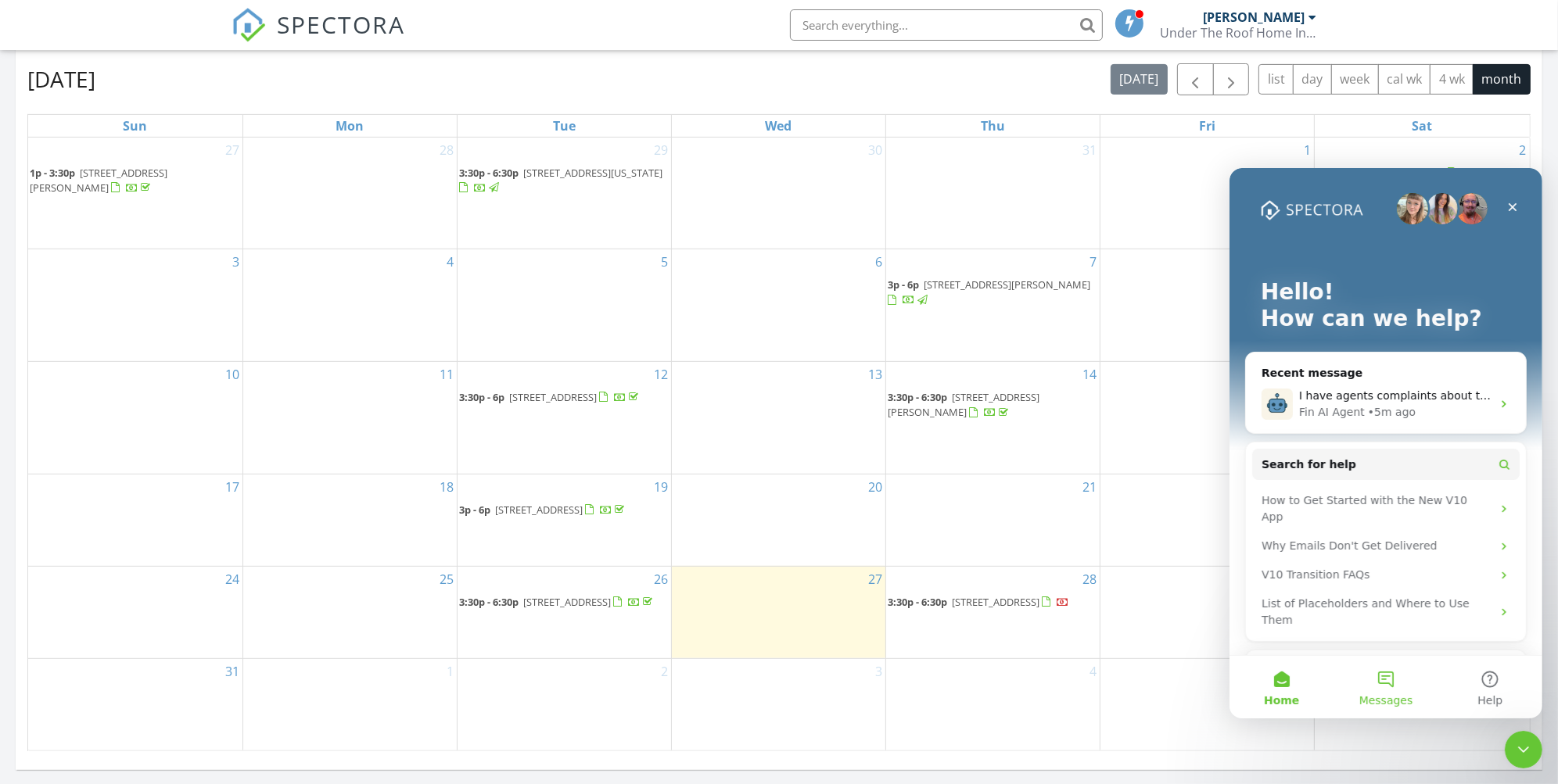
click at [1382, 677] on button "Messages" at bounding box center [1385, 687] width 104 height 63
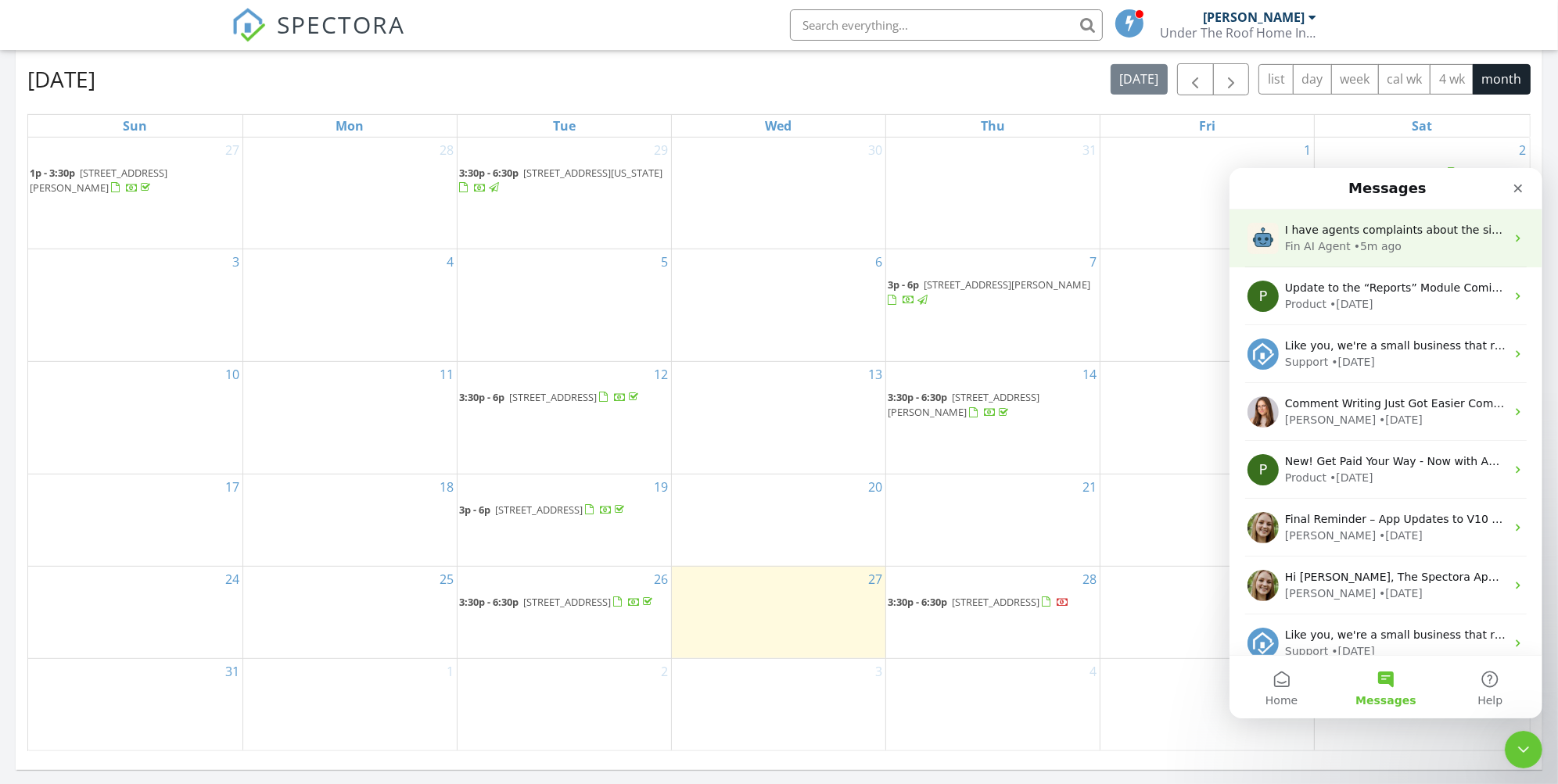
drag, startPoint x: 1399, startPoint y: 238, endPoint x: 1418, endPoint y: 232, distance: 19.9
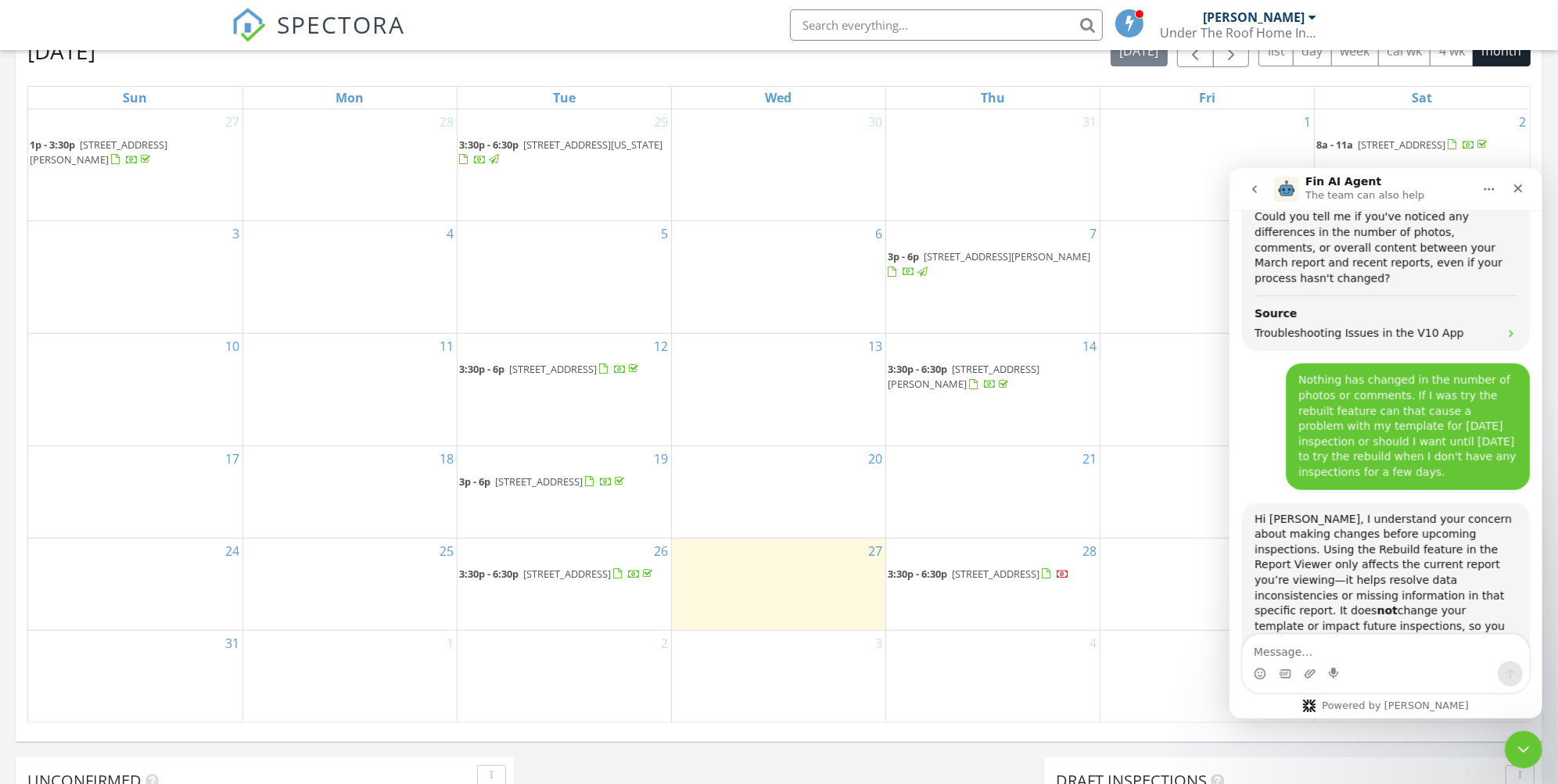
scroll to position [1972, 0]
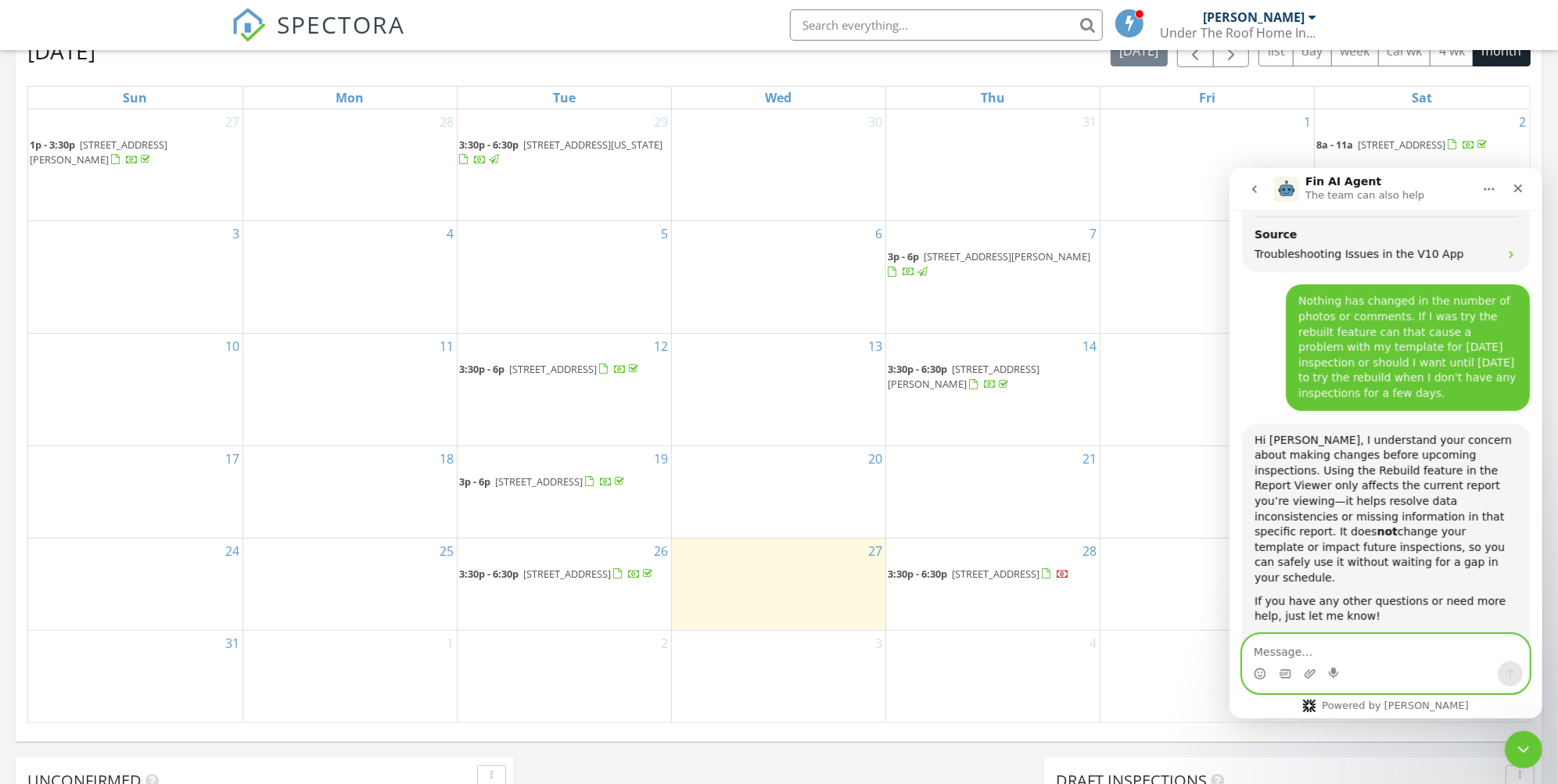
click at [1286, 658] on textarea "Message…" at bounding box center [1385, 648] width 286 height 27
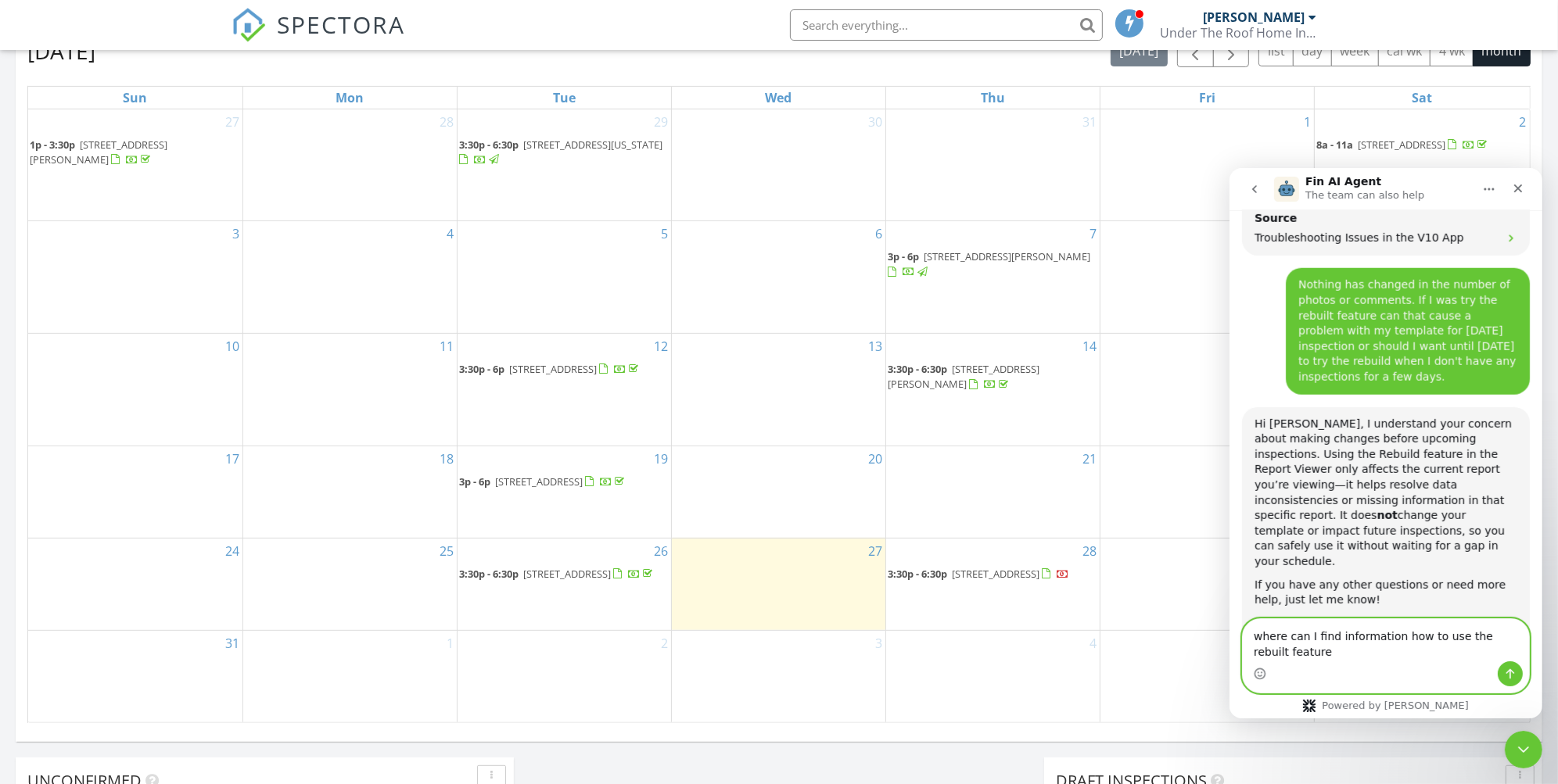
type textarea "where can I find information how to use the rebuilt feature"
click at [1504, 676] on icon "Send a message…" at bounding box center [1509, 673] width 13 height 13
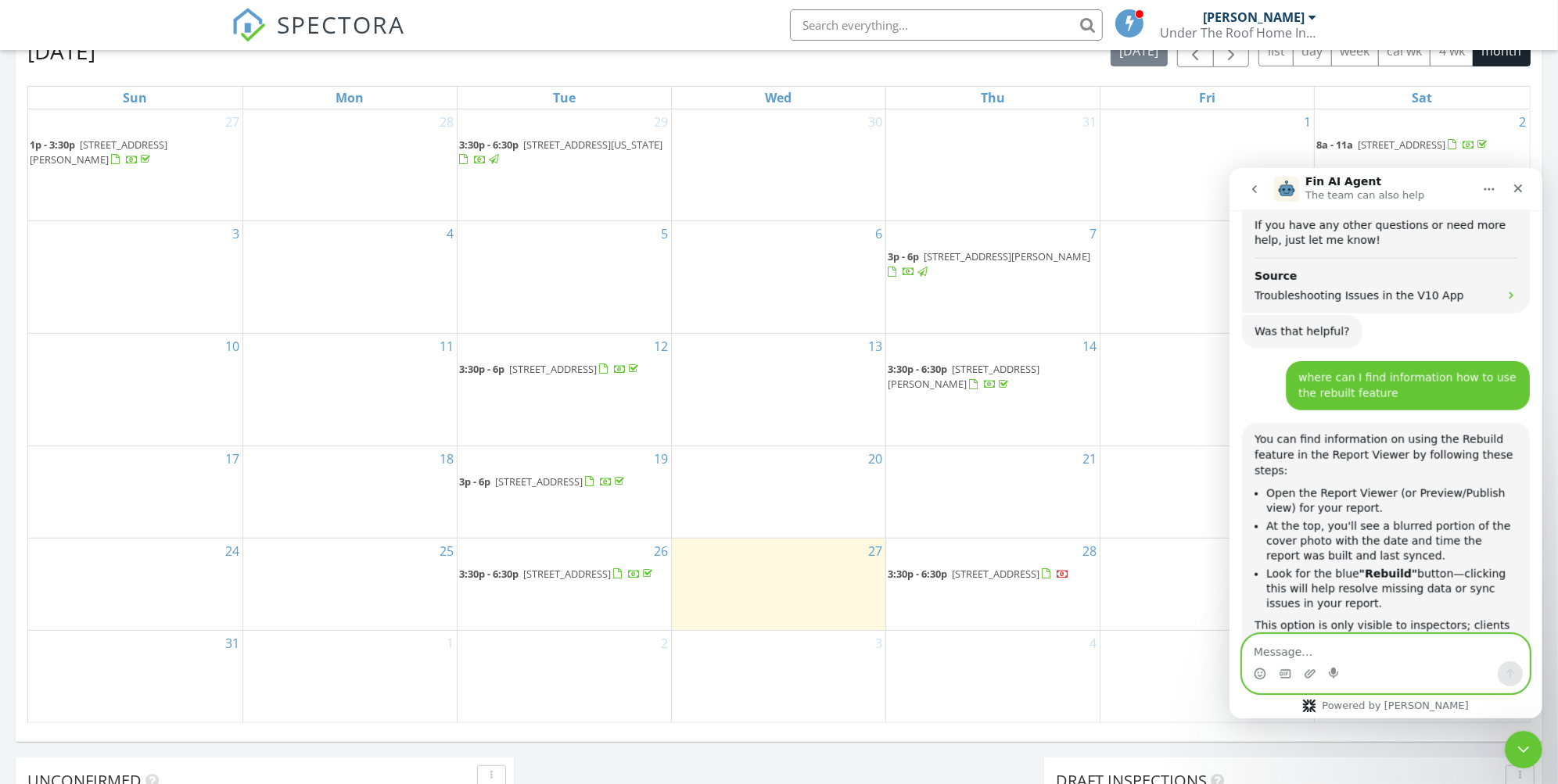
scroll to position [2352, 0]
